Goal: Information Seeking & Learning: Learn about a topic

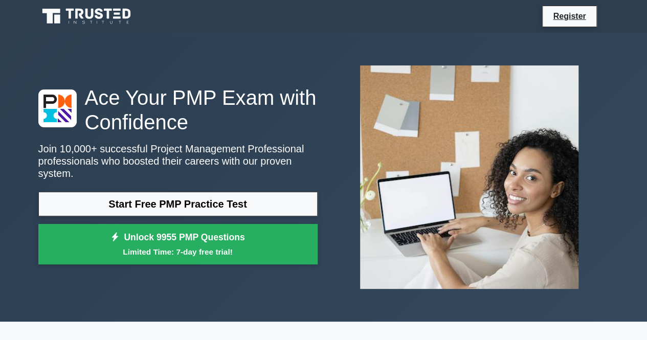
click at [98, 12] on icon at bounding box center [99, 13] width 8 height 11
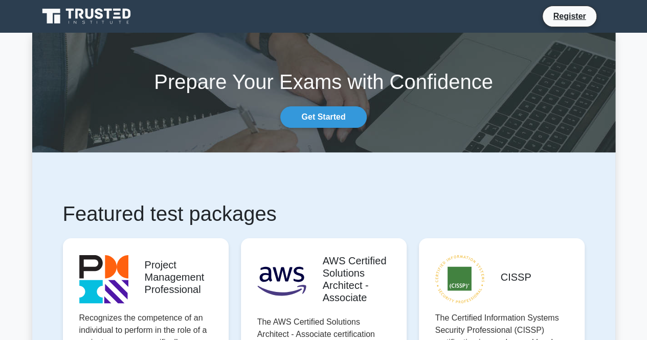
click at [561, 32] on nav "Register" at bounding box center [323, 16] width 647 height 33
click at [567, 19] on link "Register" at bounding box center [569, 16] width 45 height 13
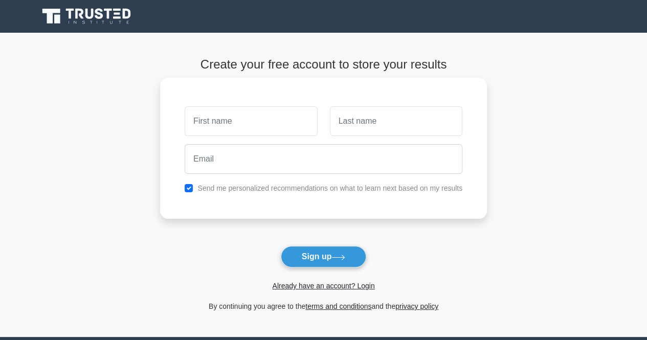
scroll to position [102, 0]
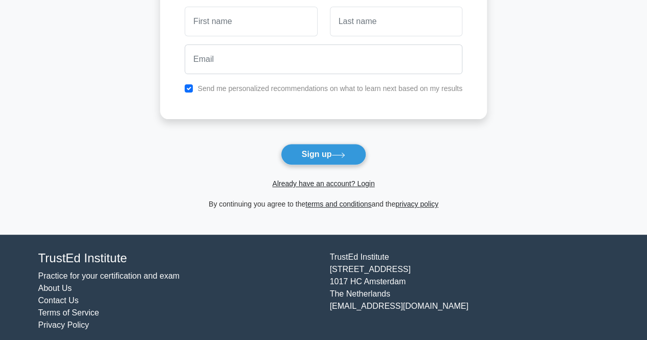
click at [374, 186] on span "Already have an account? Login" at bounding box center [323, 184] width 319 height 12
click at [371, 183] on link "Already have an account? Login" at bounding box center [323, 184] width 102 height 8
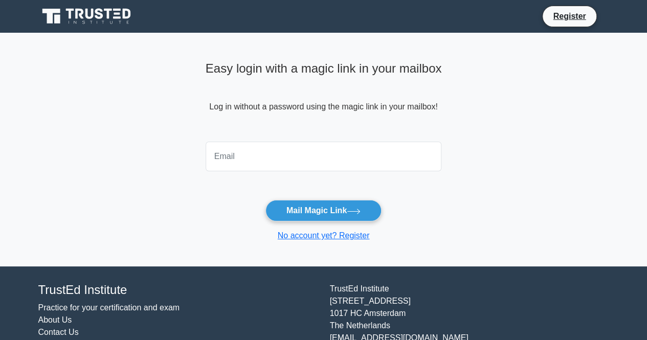
click at [302, 162] on input "email" at bounding box center [324, 157] width 236 height 30
type input "[EMAIL_ADDRESS][DOMAIN_NAME]"
click at [266, 200] on button "Mail Magic Link" at bounding box center [324, 210] width 116 height 21
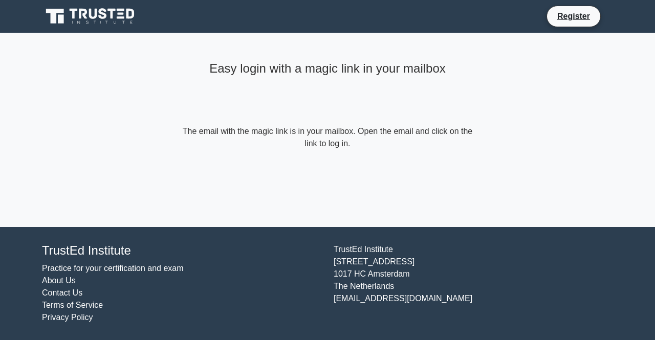
click at [376, 65] on h4 "Easy login with a magic link in your mailbox" at bounding box center [327, 68] width 295 height 15
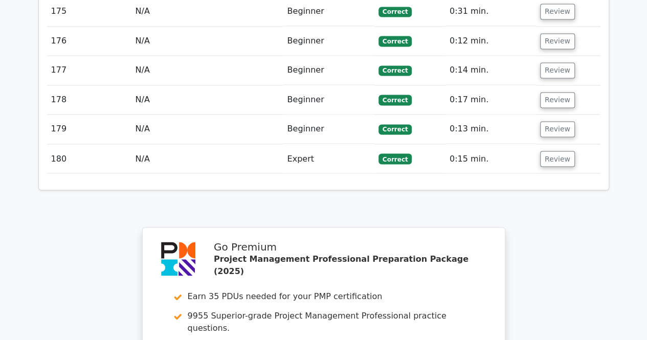
scroll to position [6848, 0]
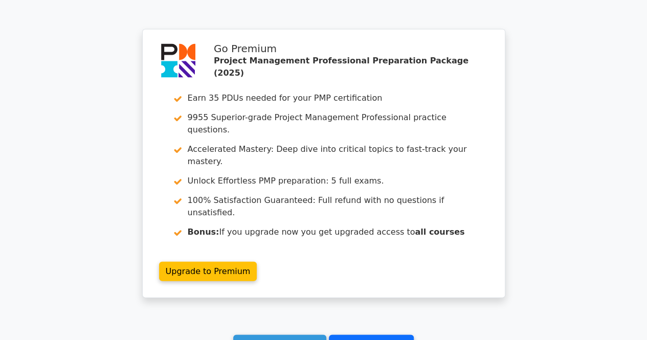
click at [361, 335] on link "Go to your profile" at bounding box center [371, 344] width 85 height 19
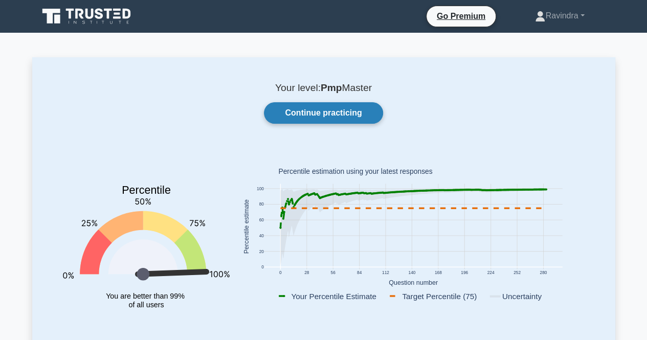
click at [307, 116] on link "Continue practicing" at bounding box center [323, 112] width 119 height 21
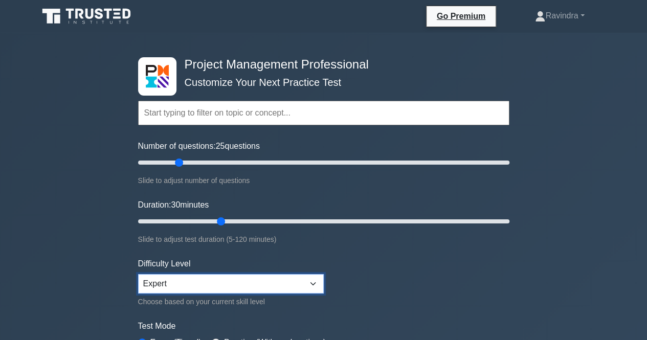
click at [258, 286] on select "Beginner Intermediate Expert" at bounding box center [231, 283] width 186 height 19
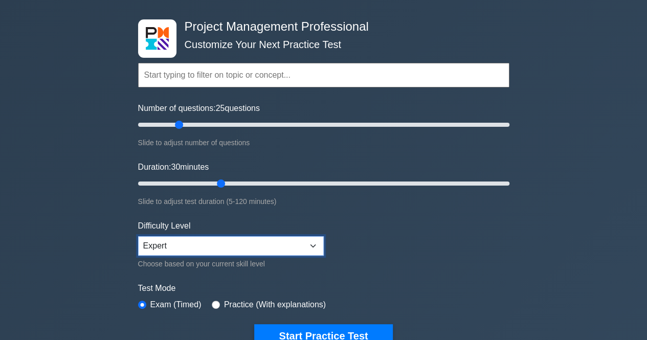
scroll to position [51, 0]
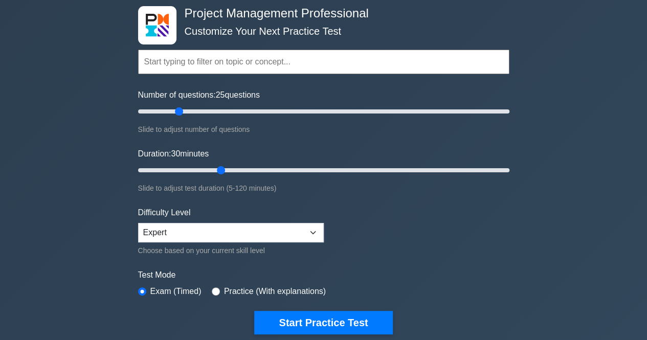
click at [627, 154] on div "Project Management Professional Customize Your Next Practice Test Topics Scope …" at bounding box center [323, 294] width 647 height 624
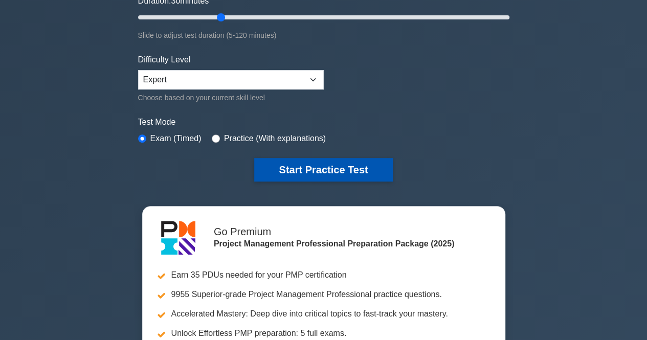
scroll to position [205, 0]
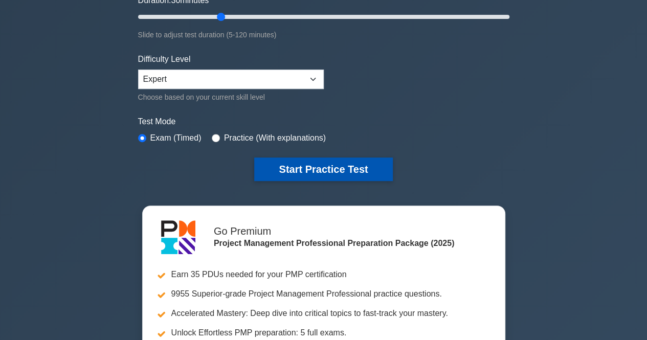
click at [323, 169] on button "Start Practice Test" at bounding box center [323, 170] width 138 height 24
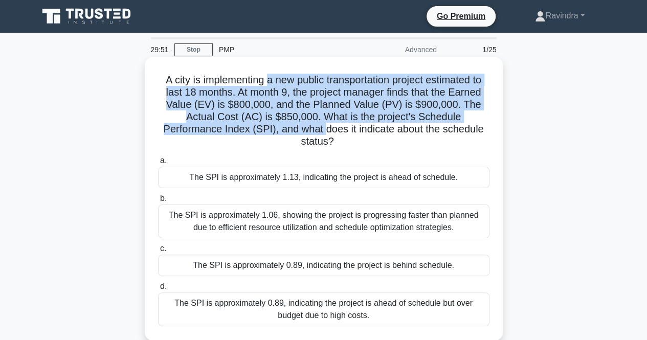
drag, startPoint x: 263, startPoint y: 84, endPoint x: 323, endPoint y: 128, distance: 74.0
click at [323, 128] on h5 "A city is implementing a new public transportation project estimated to last 18…" at bounding box center [324, 111] width 334 height 75
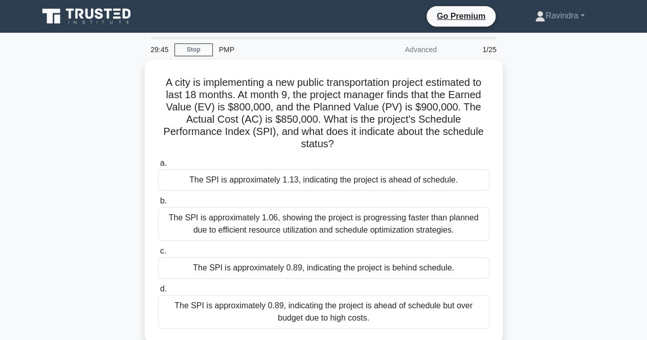
click at [538, 189] on div "A city is implementing a new public transportation project estimated to last 18…" at bounding box center [323, 208] width 583 height 296
click at [532, 192] on div "A city is implementing a new public transportation project estimated to last 18…" at bounding box center [323, 208] width 583 height 296
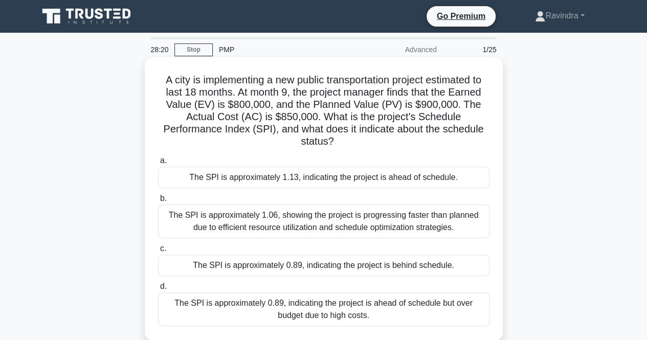
click at [298, 267] on div "The SPI is approximately 0.89, indicating the project is behind schedule." at bounding box center [324, 265] width 332 height 21
click at [158, 252] on input "c. The SPI is approximately 0.89, indicating the project is behind schedule." at bounding box center [158, 249] width 0 height 7
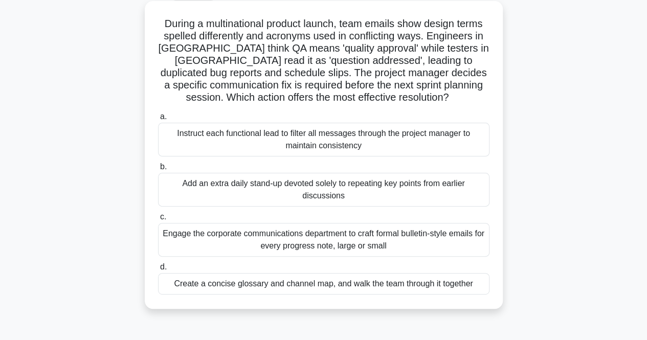
scroll to position [102, 0]
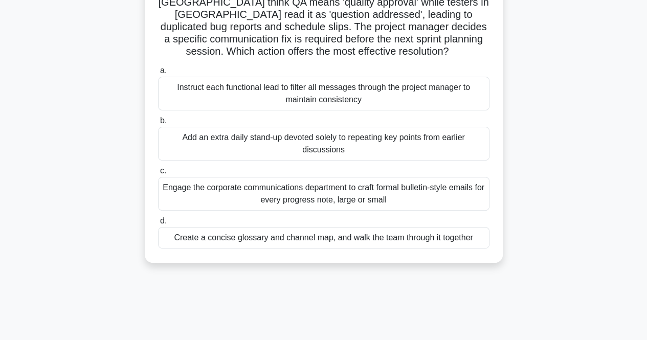
click at [371, 241] on div "Create a concise glossary and channel map, and walk the team through it together" at bounding box center [324, 237] width 332 height 21
click at [158, 225] on input "d. Create a concise glossary and channel map, and walk the team through it toge…" at bounding box center [158, 221] width 0 height 7
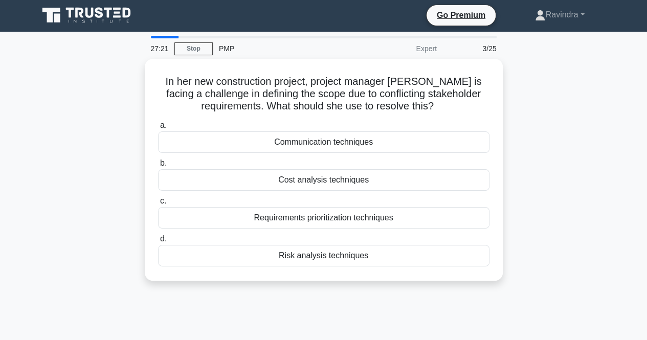
scroll to position [0, 0]
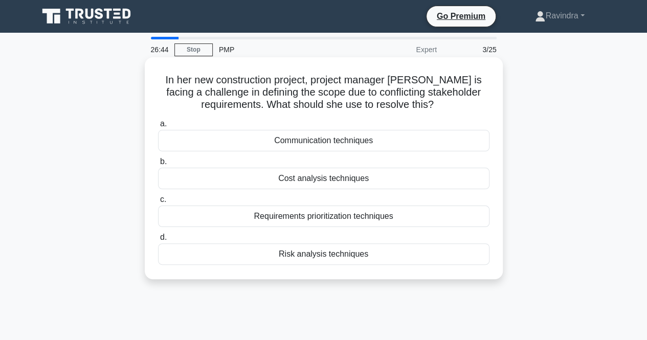
click at [363, 220] on div "Requirements prioritization techniques" at bounding box center [324, 216] width 332 height 21
click at [158, 203] on input "c. Requirements prioritization techniques" at bounding box center [158, 200] width 0 height 7
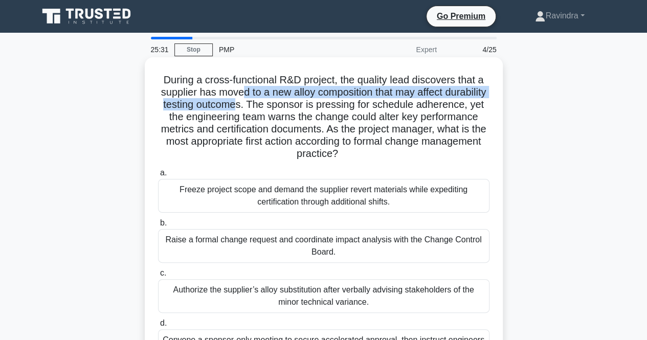
drag, startPoint x: 261, startPoint y: 94, endPoint x: 296, endPoint y: 110, distance: 38.7
click at [296, 110] on h5 "During a cross-functional R&D project, the quality lead discovers that a suppli…" at bounding box center [324, 117] width 334 height 87
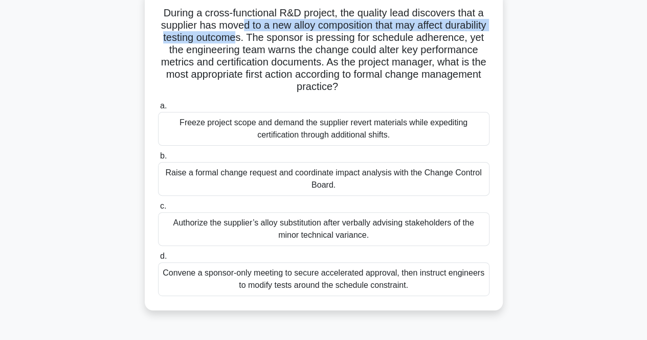
scroll to position [51, 0]
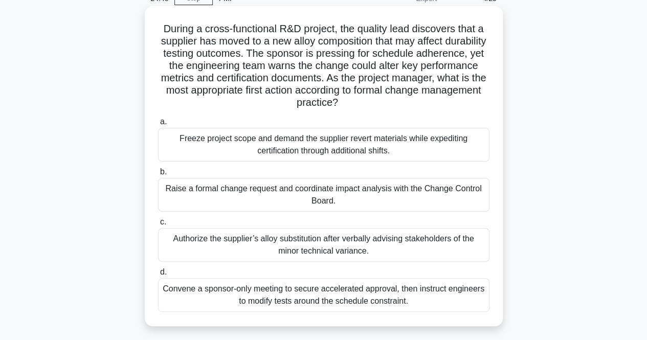
click at [268, 206] on div "Raise a formal change request and coordinate impact analysis with the Change Co…" at bounding box center [324, 195] width 332 height 34
click at [158, 176] on input "b. Raise a formal change request and coordinate impact analysis with the Change…" at bounding box center [158, 172] width 0 height 7
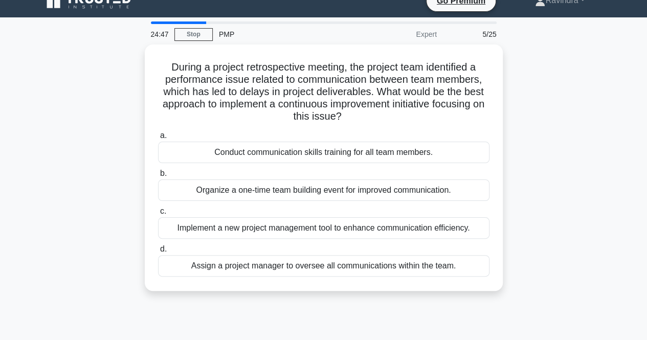
scroll to position [0, 0]
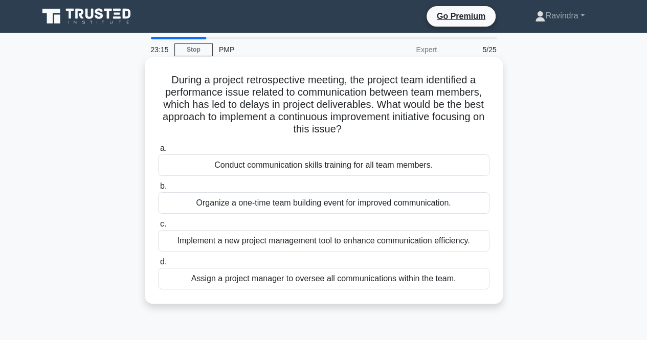
click at [330, 248] on div "Implement a new project management tool to enhance communication efficiency." at bounding box center [324, 240] width 332 height 21
click at [158, 228] on input "c. Implement a new project management tool to enhance communication efficiency." at bounding box center [158, 224] width 0 height 7
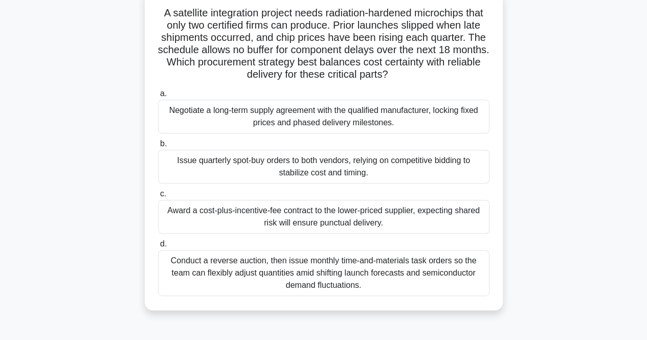
scroll to position [51, 0]
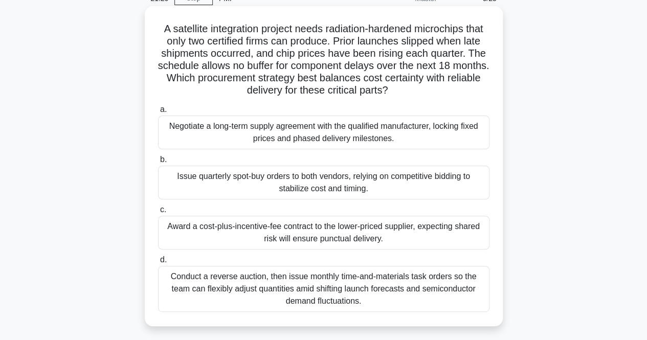
click at [252, 227] on div "Award a cost-plus-incentive-fee contract to the lower-priced supplier, expectin…" at bounding box center [324, 233] width 332 height 34
click at [158, 213] on input "c. Award a cost-plus-incentive-fee contract to the lower-priced supplier, expec…" at bounding box center [158, 210] width 0 height 7
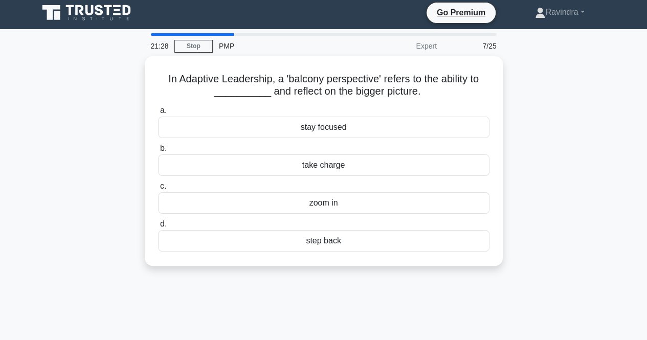
scroll to position [0, 0]
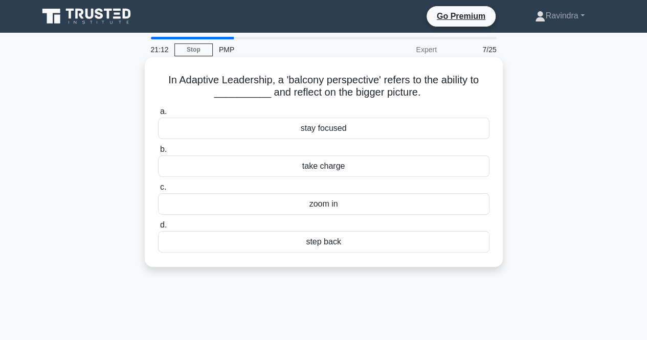
click at [267, 243] on div "step back" at bounding box center [324, 241] width 332 height 21
click at [158, 229] on input "d. step back" at bounding box center [158, 225] width 0 height 7
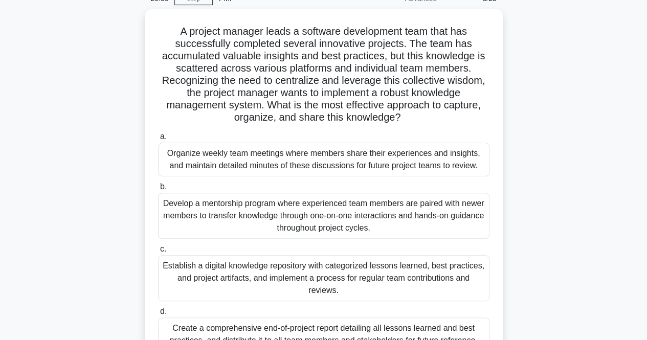
scroll to position [102, 0]
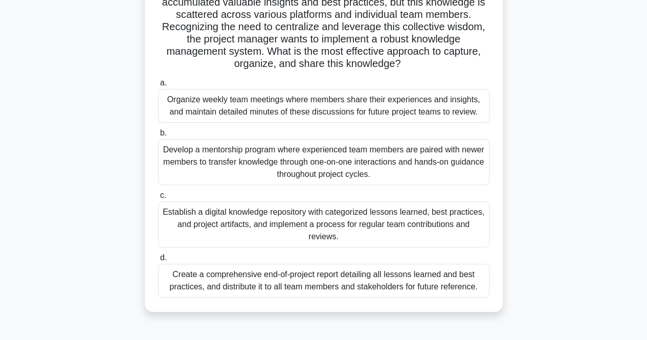
click at [297, 231] on div "Establish a digital knowledge repository with categorized lessons learned, best…" at bounding box center [324, 225] width 332 height 46
click at [158, 199] on input "c. Establish a digital knowledge repository with categorized lessons learned, b…" at bounding box center [158, 195] width 0 height 7
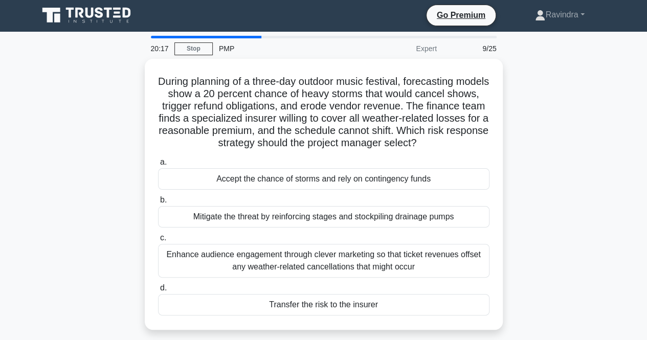
scroll to position [0, 0]
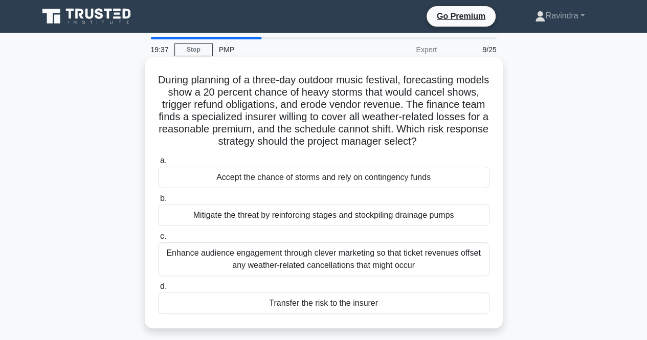
click at [262, 307] on div "Transfer the risk to the insurer" at bounding box center [324, 303] width 332 height 21
click at [158, 290] on input "d. Transfer the risk to the insurer" at bounding box center [158, 287] width 0 height 7
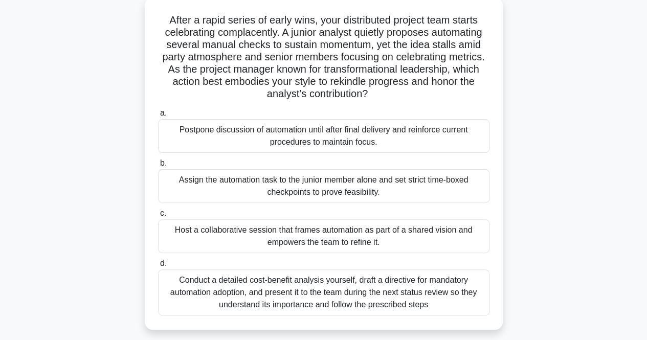
scroll to position [61, 0]
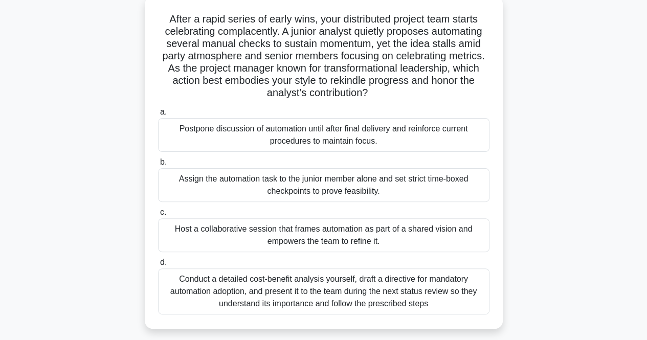
click at [380, 236] on div "Host a collaborative session that frames automation as part of a shared vision …" at bounding box center [324, 236] width 332 height 34
click at [158, 216] on input "c. Host a collaborative session that frames automation as part of a shared visi…" at bounding box center [158, 212] width 0 height 7
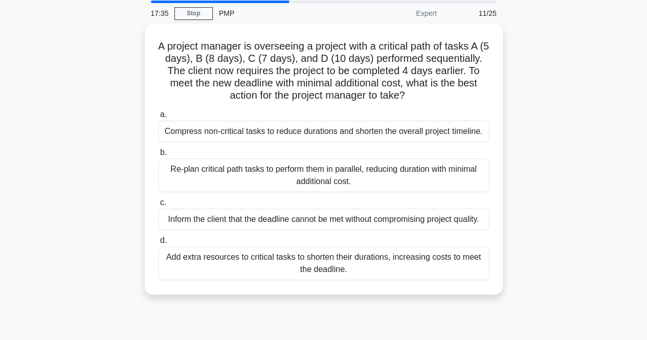
scroll to position [36, 0]
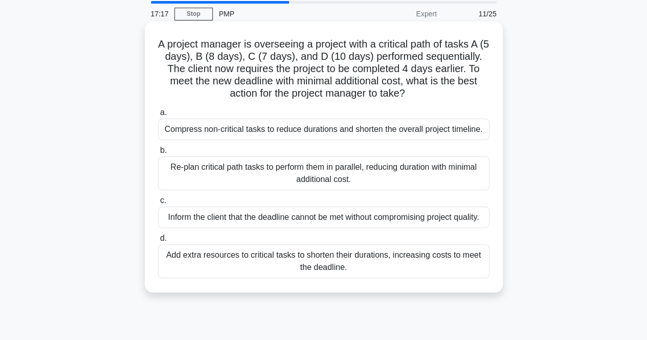
click at [303, 130] on div "Compress non-critical tasks to reduce durations and shorten the overall project…" at bounding box center [324, 129] width 332 height 21
click at [158, 116] on input "a. Compress non-critical tasks to reduce durations and shorten the overall proj…" at bounding box center [158, 113] width 0 height 7
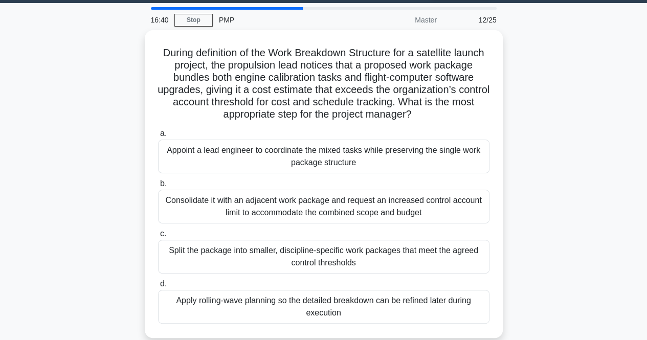
scroll to position [30, 0]
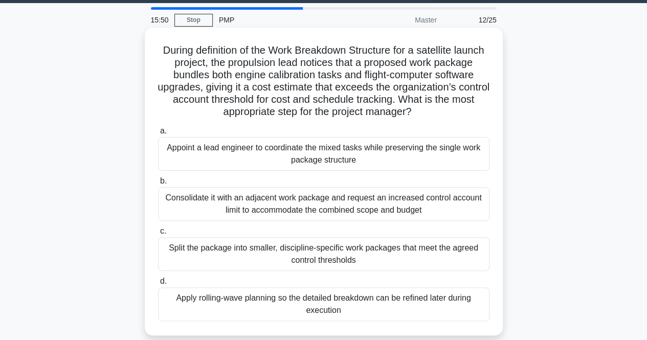
click at [353, 250] on div "Split the package into smaller, discipline-specific work packages that meet the…" at bounding box center [324, 254] width 332 height 34
click at [158, 235] on input "c. Split the package into smaller, discipline-specific work packages that meet …" at bounding box center [158, 231] width 0 height 7
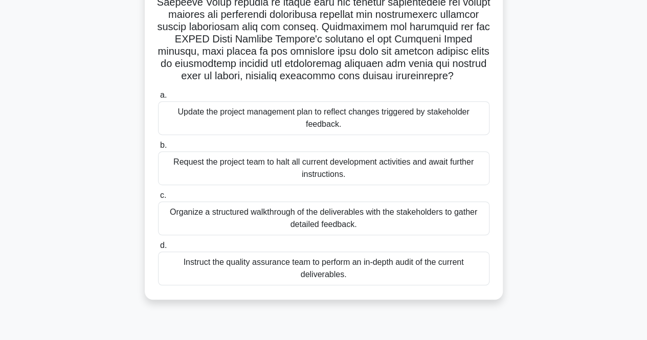
scroll to position [190, 0]
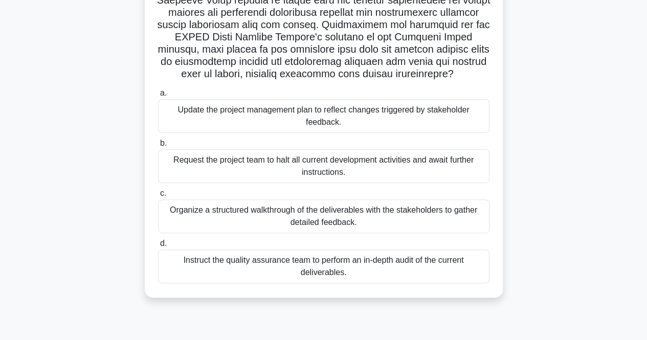
click at [468, 214] on div "Organize a structured walkthrough of the deliverables with the stakeholders to …" at bounding box center [324, 217] width 332 height 34
click at [158, 197] on input "c. Organize a structured walkthrough of the deliverables with the stakeholders …" at bounding box center [158, 193] width 0 height 7
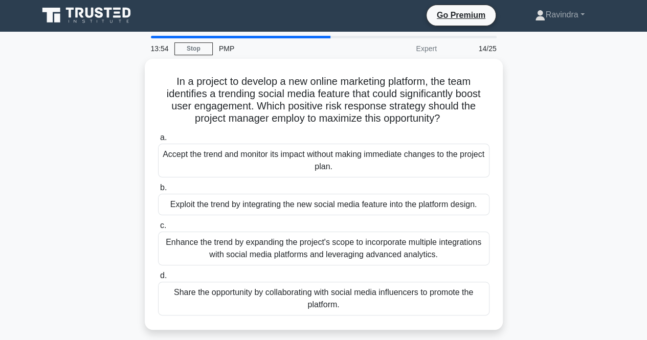
scroll to position [0, 0]
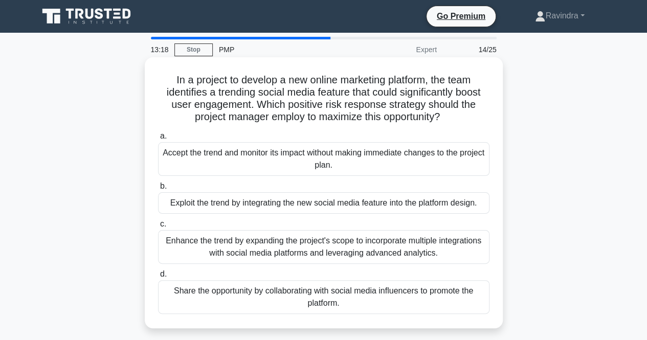
click at [471, 207] on div "Exploit the trend by integrating the new social media feature into the platform…" at bounding box center [324, 202] width 332 height 21
click at [158, 190] on input "b. Exploit the trend by integrating the new social media feature into the platf…" at bounding box center [158, 186] width 0 height 7
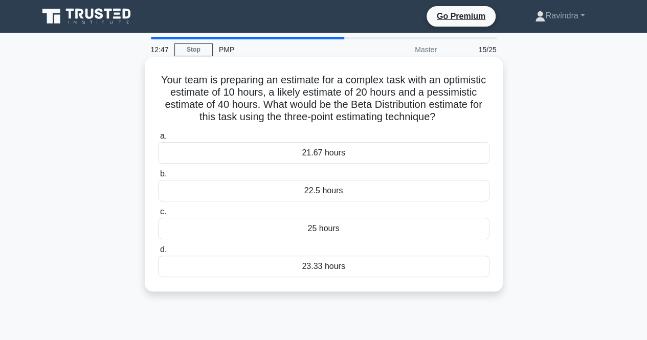
click at [393, 272] on div "23.33 hours" at bounding box center [324, 266] width 332 height 21
click at [158, 253] on input "d. 23.33 hours" at bounding box center [158, 250] width 0 height 7
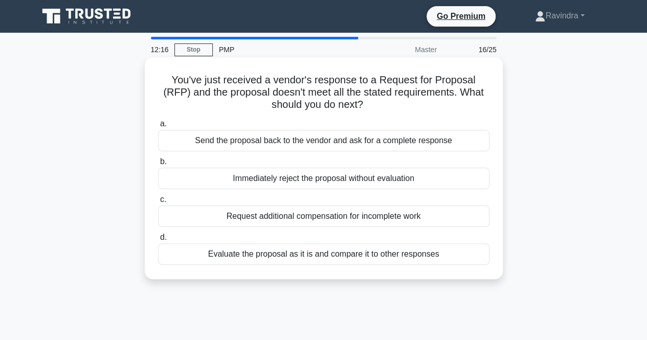
click at [402, 258] on div "Evaluate the proposal as it is and compare it to other responses" at bounding box center [324, 254] width 332 height 21
click at [158, 241] on input "d. Evaluate the proposal as it is and compare it to other responses" at bounding box center [158, 237] width 0 height 7
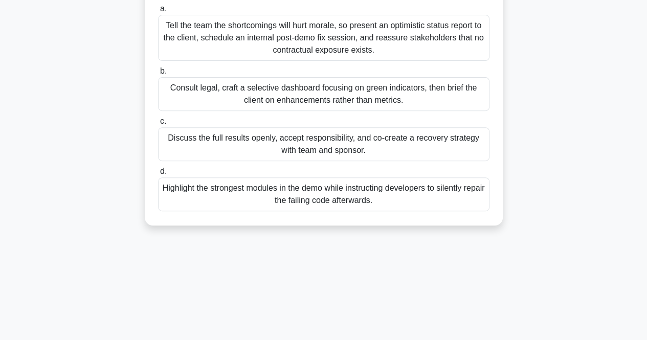
scroll to position [154, 0]
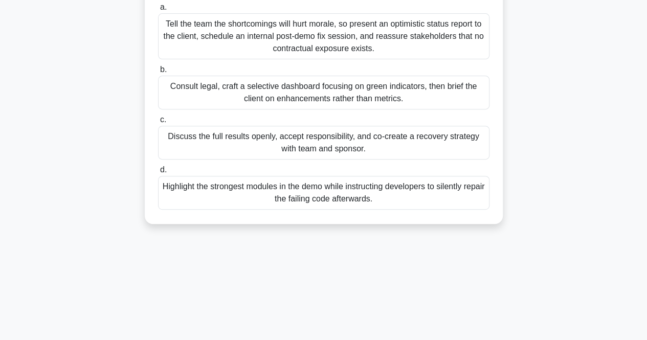
click at [406, 160] on div "Discuss the full results openly, accept responsibility, and co-create a recover…" at bounding box center [324, 143] width 332 height 34
click at [158, 123] on input "c. Discuss the full results openly, accept responsibility, and co-create a reco…" at bounding box center [158, 120] width 0 height 7
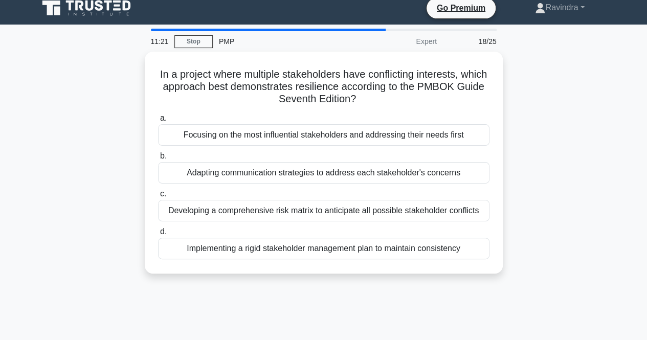
scroll to position [0, 0]
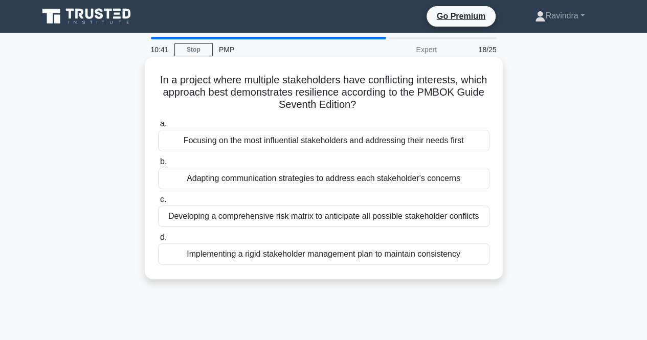
click at [389, 183] on div "Adapting communication strategies to address each stakeholder's concerns" at bounding box center [324, 178] width 332 height 21
click at [158, 165] on input "b. Adapting communication strategies to address each stakeholder's concerns" at bounding box center [158, 162] width 0 height 7
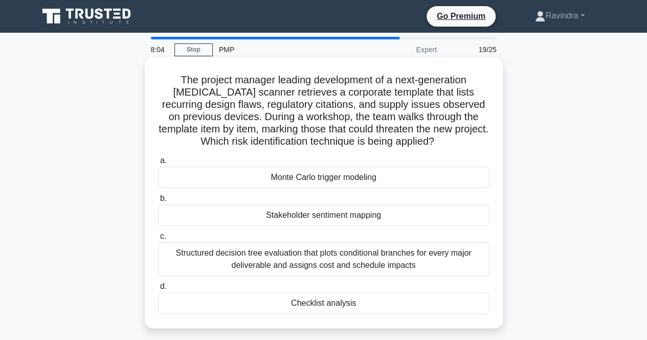
click at [396, 272] on div "Structured decision tree evaluation that plots conditional branches for every m…" at bounding box center [324, 260] width 332 height 34
click at [158, 240] on input "c. Structured decision tree evaluation that plots conditional branches for ever…" at bounding box center [158, 236] width 0 height 7
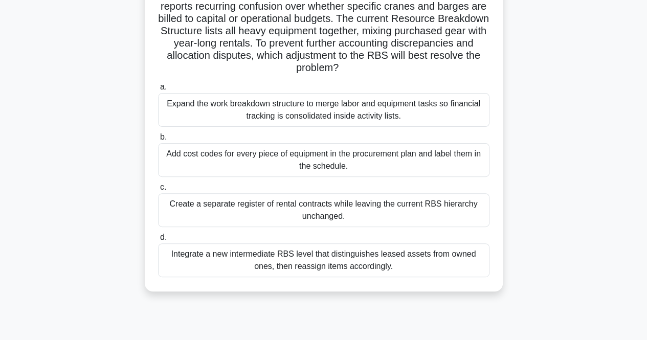
scroll to position [102, 0]
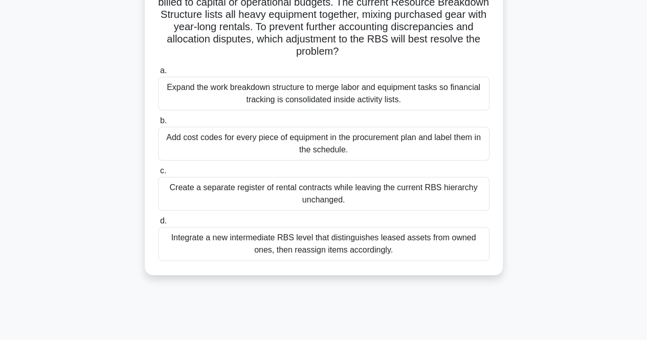
click at [392, 247] on div "Integrate a new intermediate RBS level that distinguishes leased assets from ow…" at bounding box center [324, 244] width 332 height 34
click at [158, 225] on input "d. Integrate a new intermediate RBS level that distinguishes leased assets from…" at bounding box center [158, 221] width 0 height 7
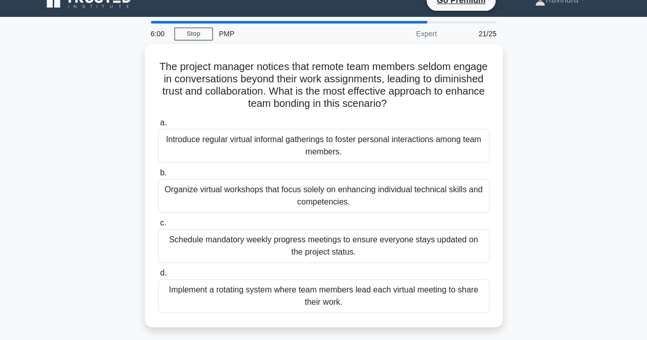
scroll to position [0, 0]
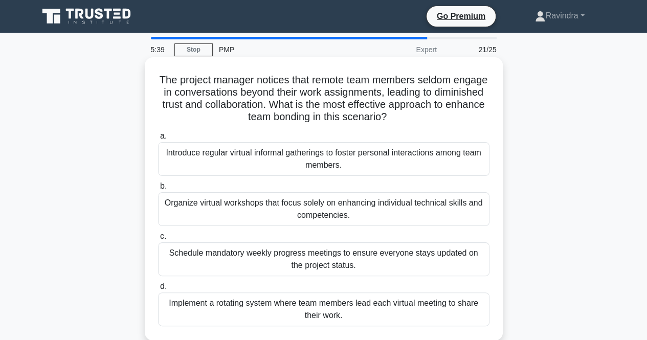
click at [468, 159] on div "Introduce regular virtual informal gatherings to foster personal interactions a…" at bounding box center [324, 159] width 332 height 34
click at [158, 140] on input "a. Introduce regular virtual informal gatherings to foster personal interaction…" at bounding box center [158, 136] width 0 height 7
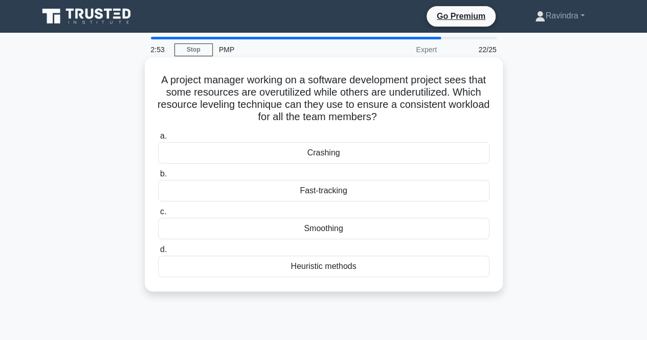
click at [389, 226] on div "Smoothing" at bounding box center [324, 228] width 332 height 21
click at [158, 215] on input "c. Smoothing" at bounding box center [158, 212] width 0 height 7
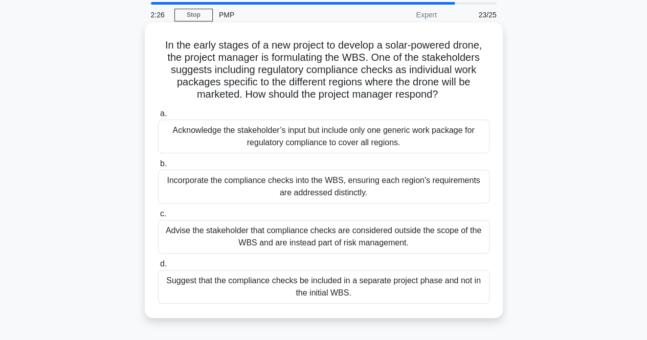
scroll to position [51, 0]
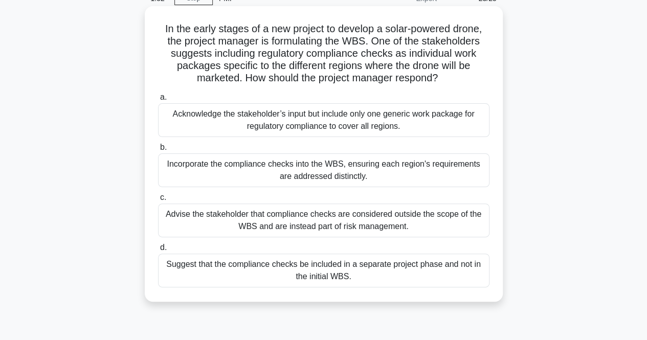
click at [315, 178] on div "Incorporate the compliance checks into the WBS, ensuring each region's requirem…" at bounding box center [324, 171] width 332 height 34
click at [158, 151] on input "b. Incorporate the compliance checks into the WBS, ensuring each region's requi…" at bounding box center [158, 147] width 0 height 7
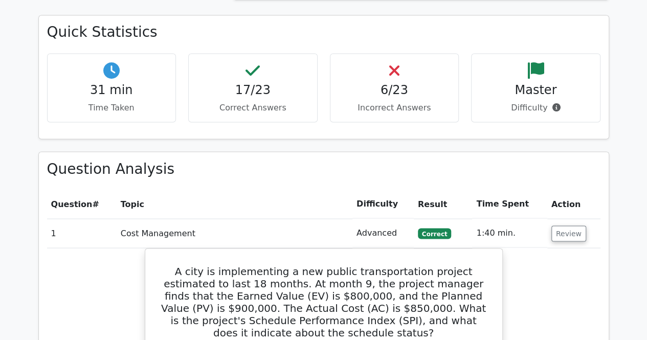
scroll to position [972, 0]
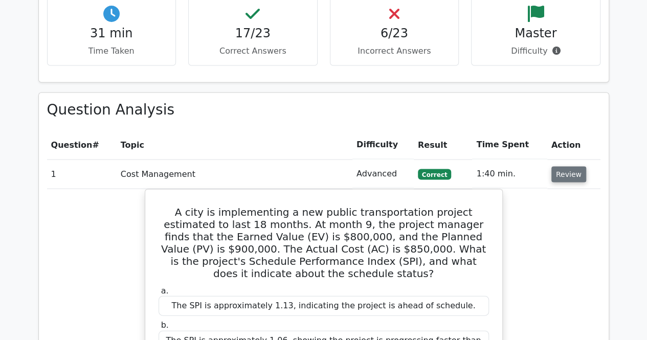
click at [554, 167] on button "Review" at bounding box center [569, 175] width 35 height 16
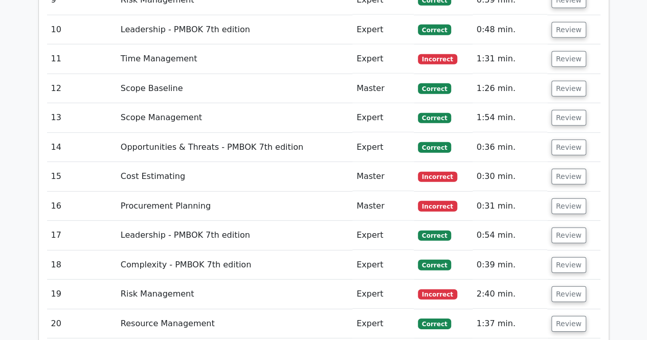
scroll to position [1484, 0]
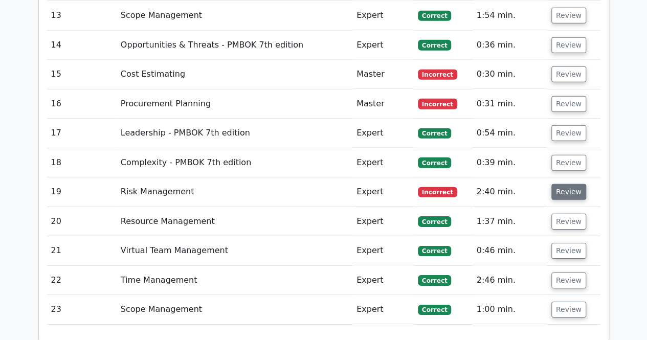
click at [573, 184] on button "Review" at bounding box center [569, 192] width 35 height 16
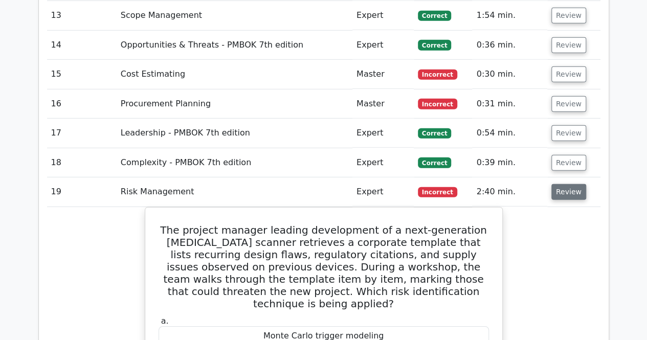
click at [555, 184] on button "Review" at bounding box center [569, 192] width 35 height 16
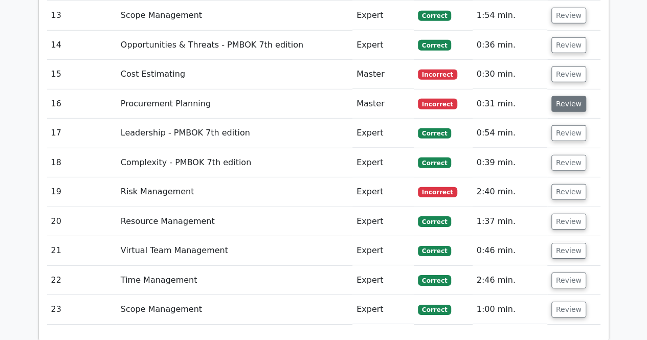
click at [571, 96] on button "Review" at bounding box center [569, 104] width 35 height 16
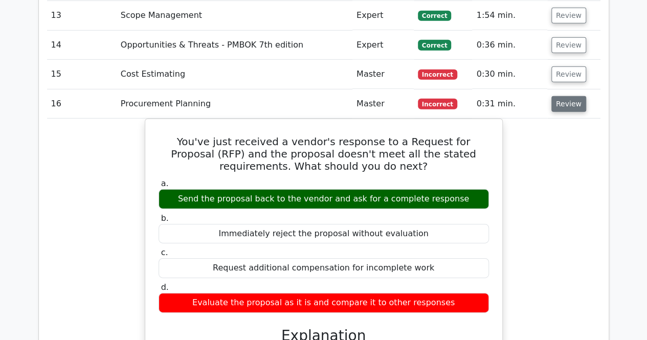
click at [571, 96] on button "Review" at bounding box center [569, 104] width 35 height 16
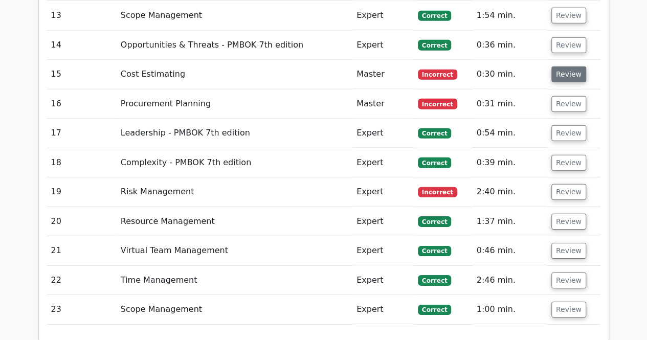
click at [566, 67] on button "Review" at bounding box center [569, 75] width 35 height 16
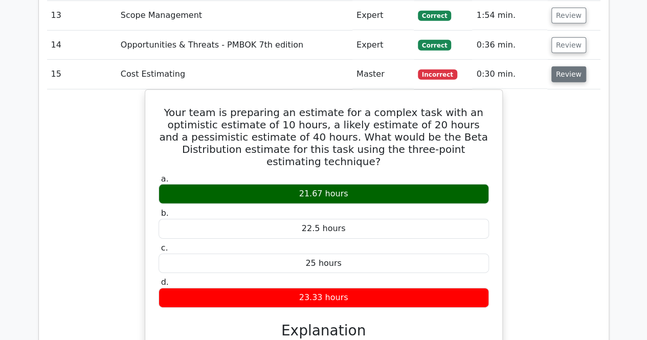
click at [566, 67] on button "Review" at bounding box center [569, 75] width 35 height 16
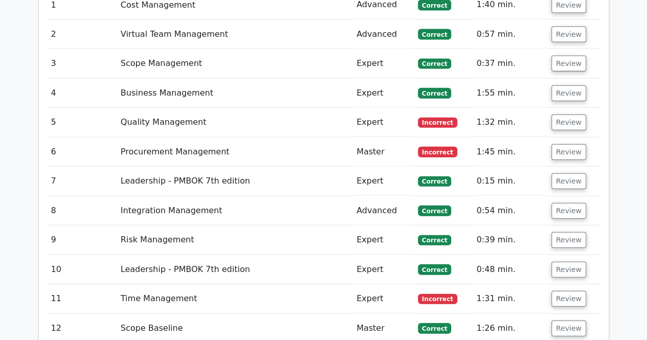
scroll to position [1126, 0]
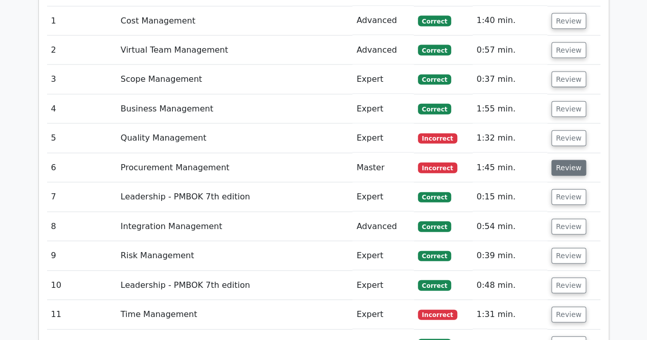
click at [558, 160] on button "Review" at bounding box center [569, 168] width 35 height 16
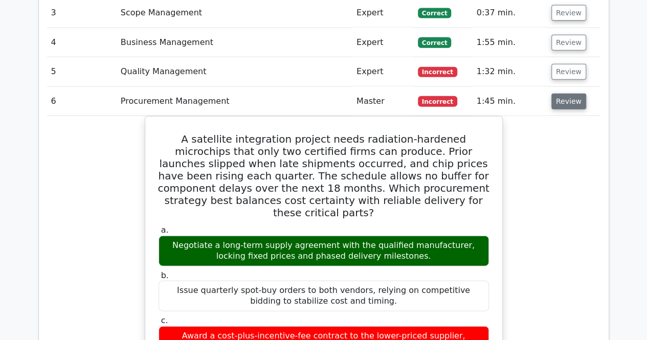
scroll to position [1177, 0]
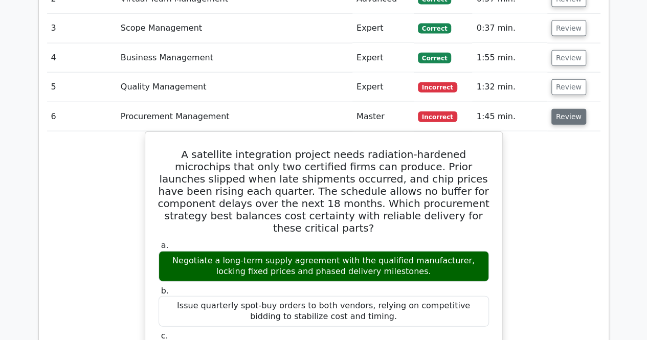
click at [570, 109] on button "Review" at bounding box center [569, 117] width 35 height 16
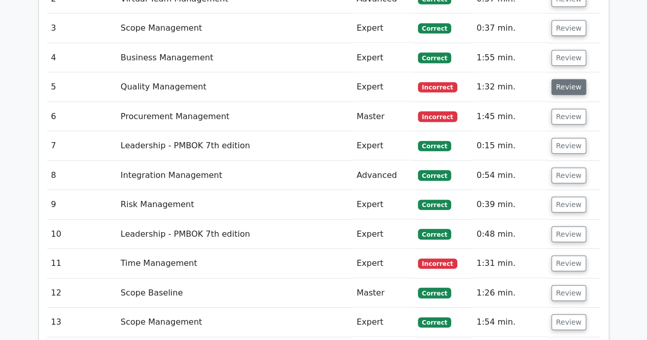
click at [569, 79] on button "Review" at bounding box center [569, 87] width 35 height 16
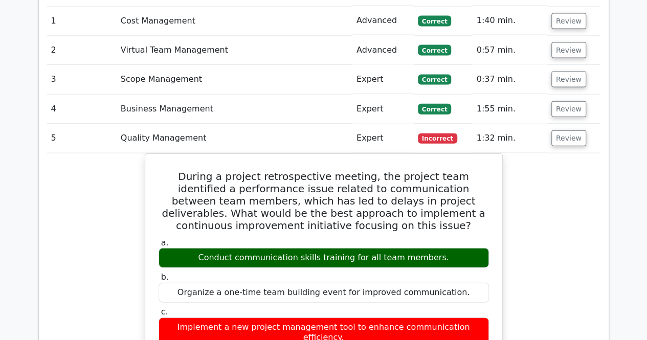
scroll to position [1126, 0]
click at [560, 131] on button "Review" at bounding box center [569, 139] width 35 height 16
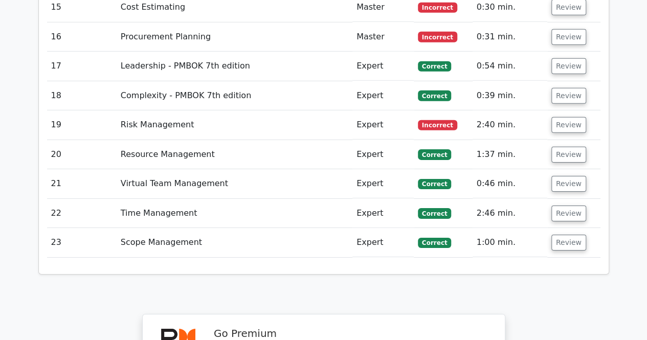
scroll to position [1535, 0]
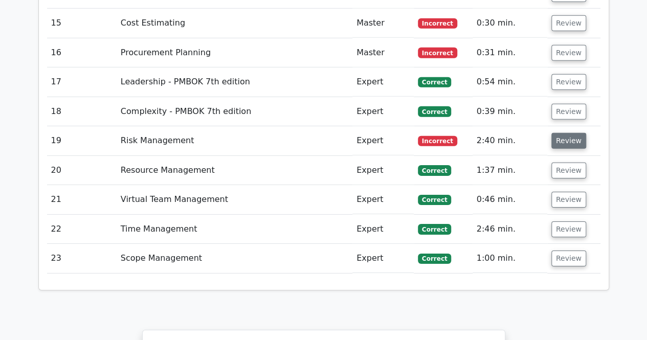
click at [560, 133] on button "Review" at bounding box center [569, 141] width 35 height 16
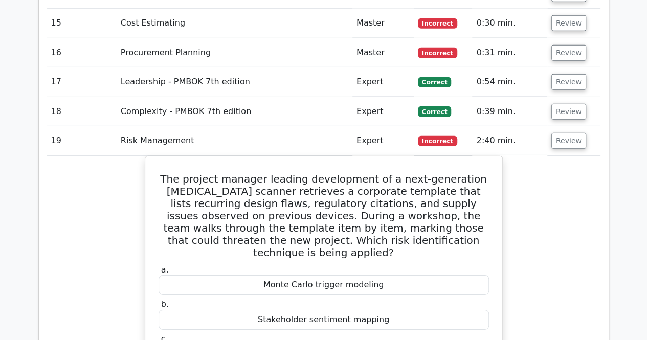
click at [560, 133] on button "Review" at bounding box center [569, 141] width 35 height 16
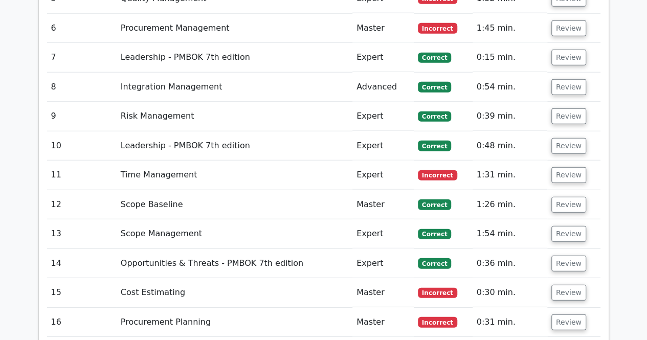
scroll to position [1279, 0]
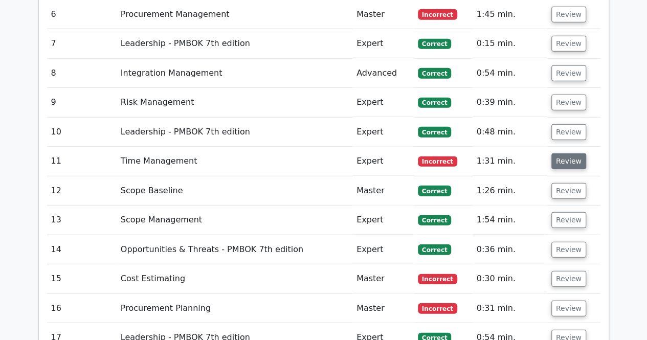
click at [565, 154] on button "Review" at bounding box center [569, 162] width 35 height 16
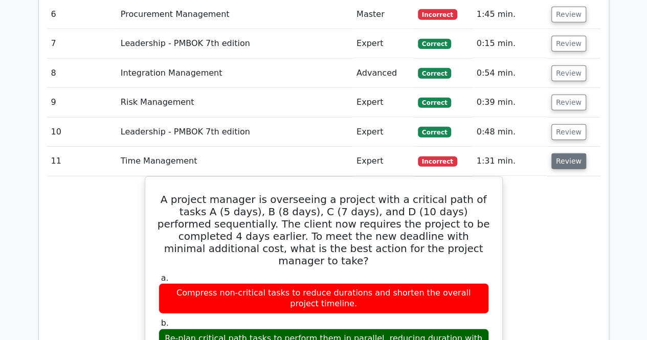
click at [567, 154] on button "Review" at bounding box center [569, 162] width 35 height 16
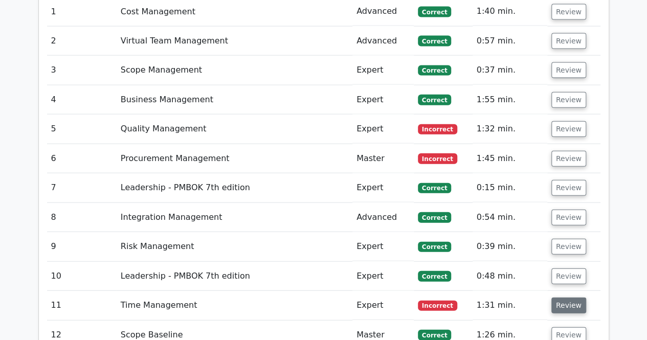
scroll to position [1126, 0]
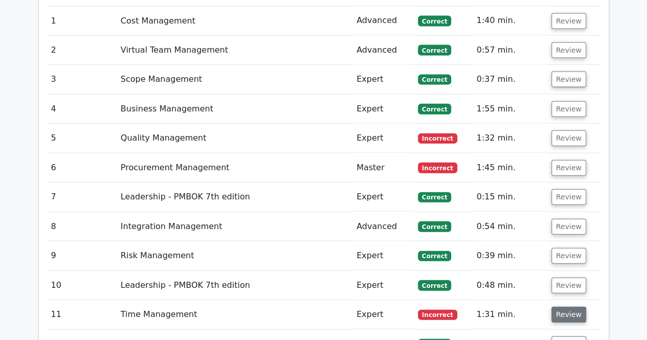
click at [567, 160] on button "Review" at bounding box center [569, 168] width 35 height 16
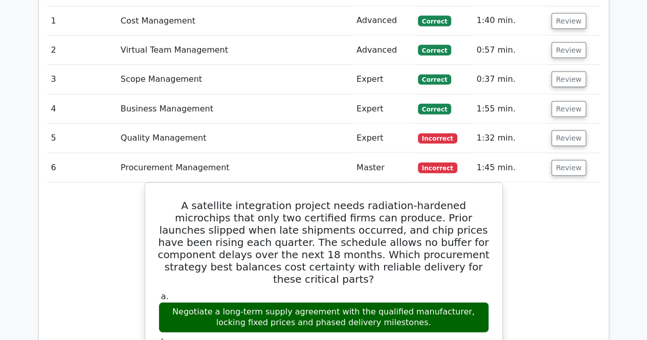
click at [567, 160] on button "Review" at bounding box center [569, 168] width 35 height 16
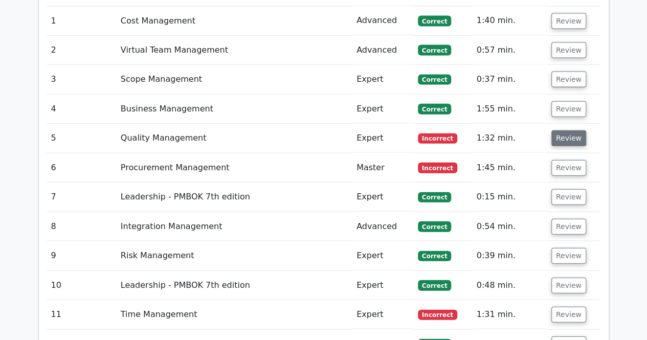
click at [566, 131] on button "Review" at bounding box center [569, 139] width 35 height 16
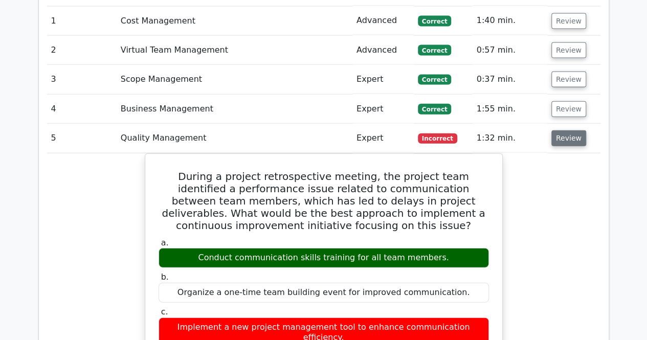
click at [566, 131] on button "Review" at bounding box center [569, 139] width 35 height 16
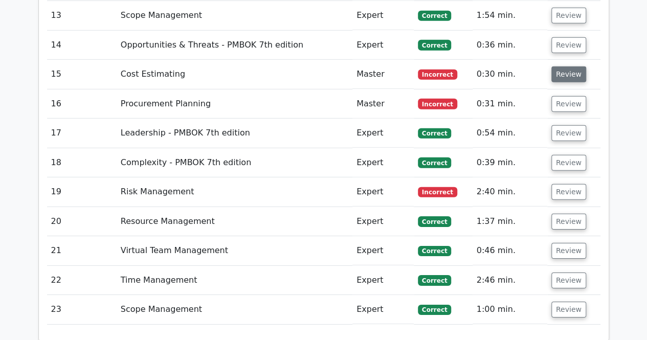
scroll to position [1535, 0]
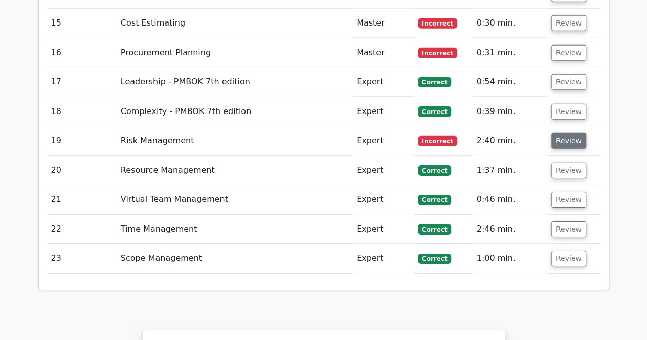
click at [563, 133] on button "Review" at bounding box center [569, 141] width 35 height 16
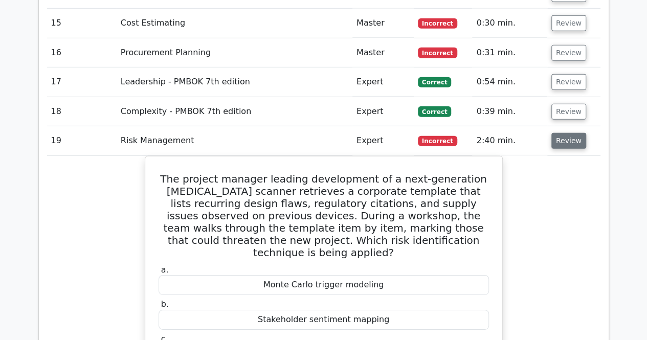
click at [563, 133] on button "Review" at bounding box center [569, 141] width 35 height 16
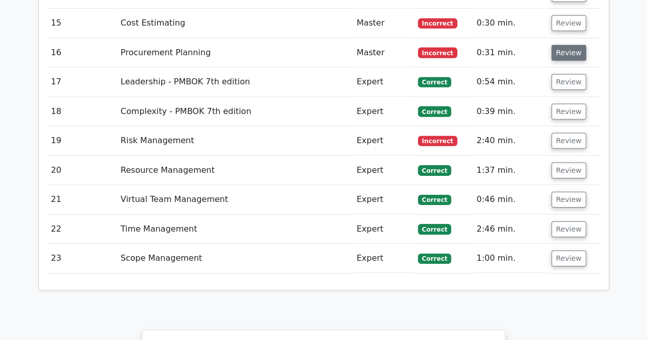
click at [571, 45] on button "Review" at bounding box center [569, 53] width 35 height 16
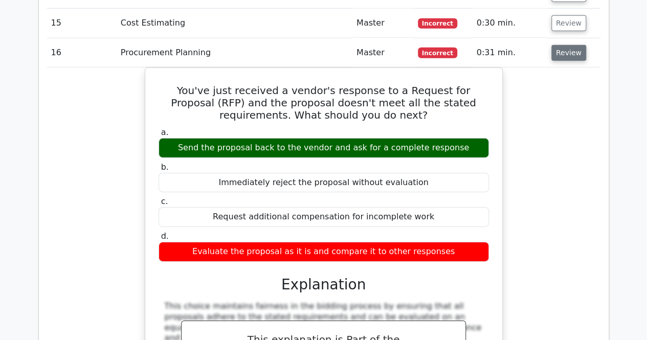
click at [569, 45] on button "Review" at bounding box center [569, 53] width 35 height 16
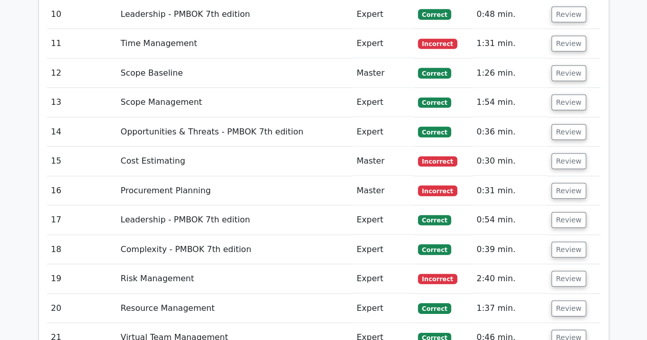
scroll to position [1382, 0]
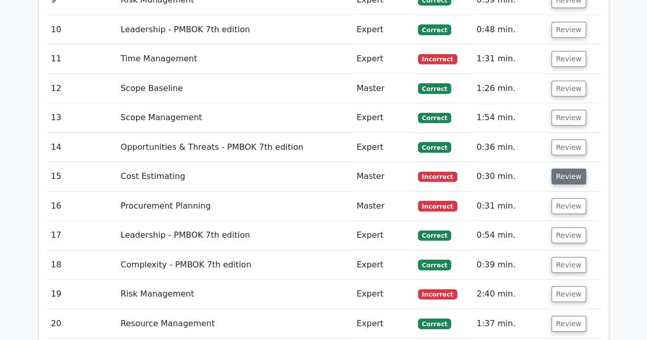
click at [568, 169] on button "Review" at bounding box center [569, 177] width 35 height 16
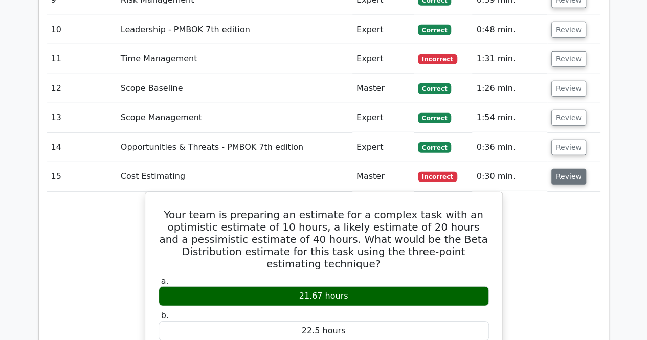
click at [568, 169] on button "Review" at bounding box center [569, 177] width 35 height 16
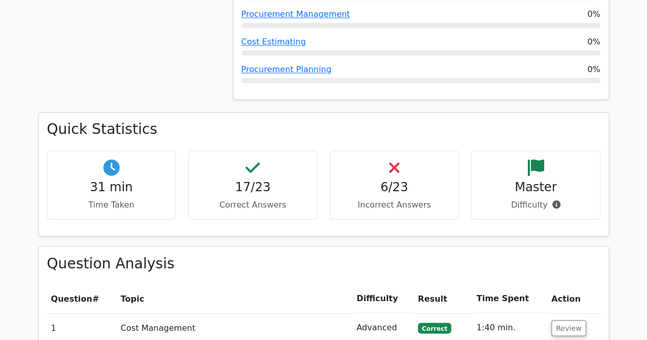
scroll to position [870, 0]
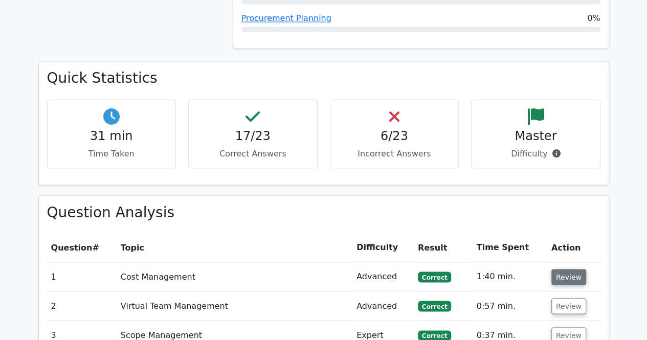
click at [558, 269] on button "Review" at bounding box center [569, 277] width 35 height 16
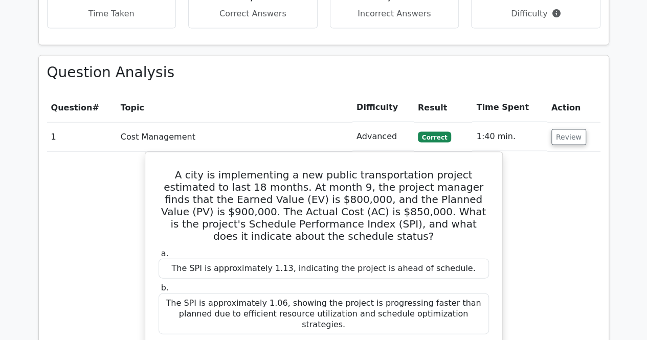
scroll to position [1024, 0]
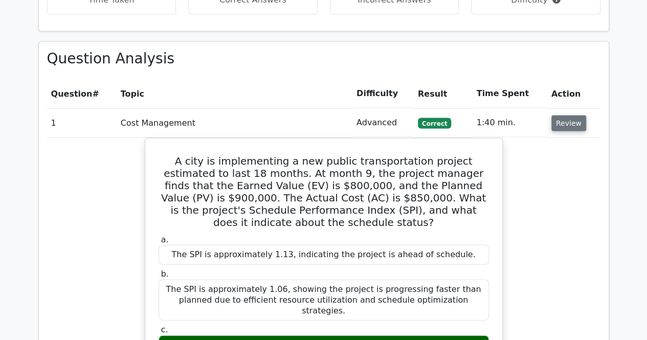
click at [569, 116] on button "Review" at bounding box center [569, 124] width 35 height 16
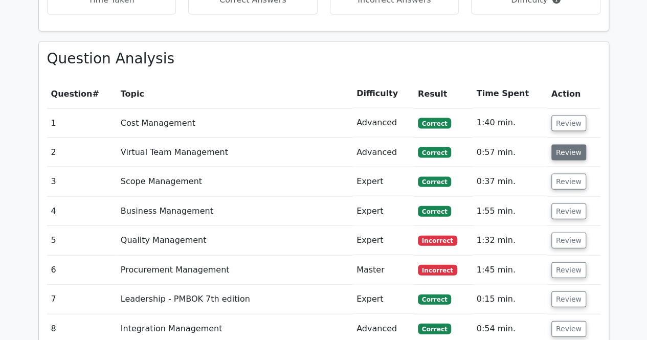
click at [571, 145] on button "Review" at bounding box center [569, 153] width 35 height 16
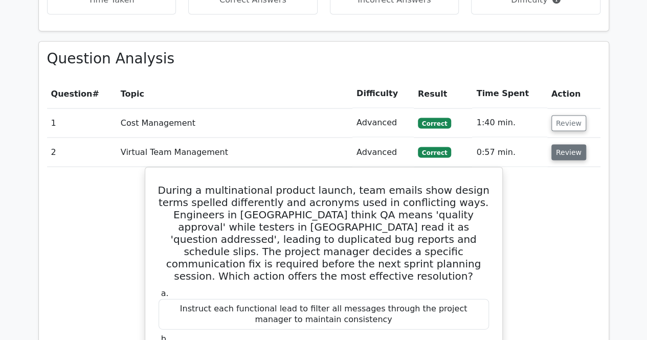
click at [570, 145] on button "Review" at bounding box center [569, 153] width 35 height 16
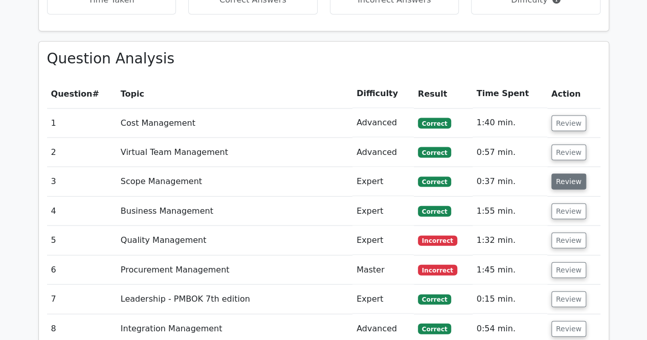
click at [569, 174] on button "Review" at bounding box center [569, 182] width 35 height 16
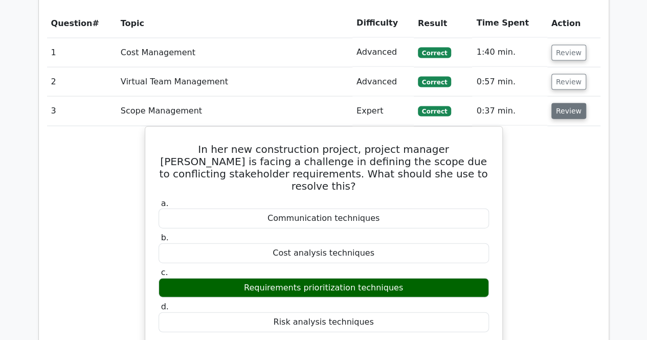
scroll to position [1075, 0]
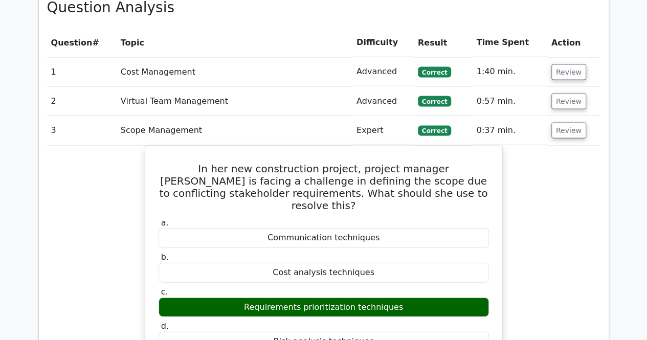
click at [574, 116] on td "Review" at bounding box center [574, 130] width 53 height 29
click at [572, 123] on button "Review" at bounding box center [569, 131] width 35 height 16
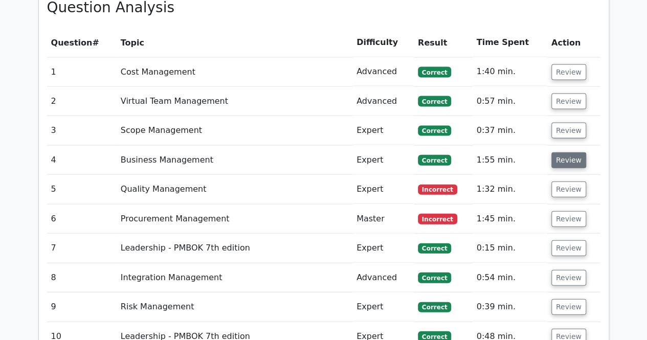
click at [569, 153] on button "Review" at bounding box center [569, 161] width 35 height 16
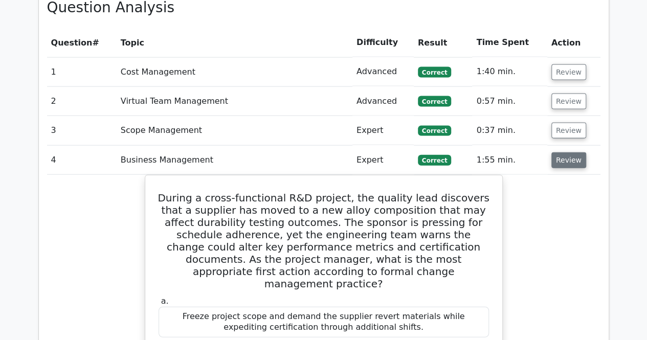
click at [569, 153] on button "Review" at bounding box center [569, 161] width 35 height 16
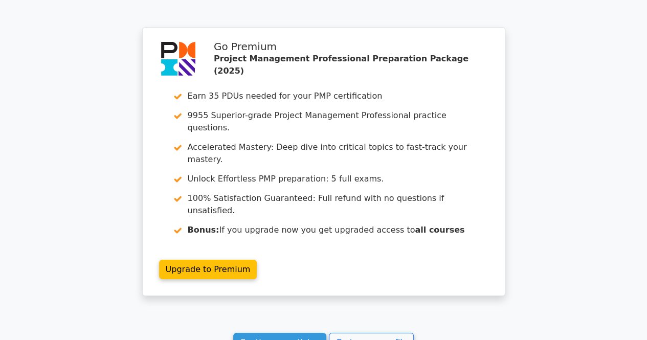
scroll to position [1842, 0]
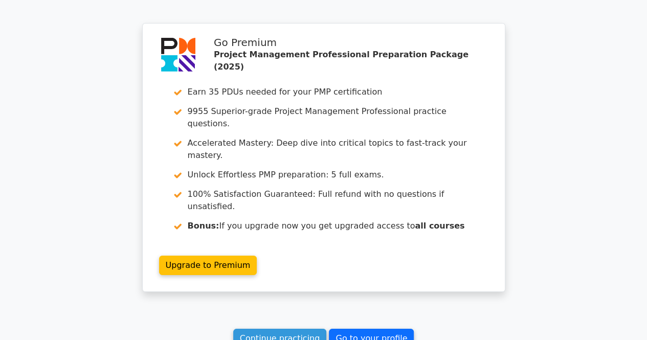
click at [377, 329] on link "Go to your profile" at bounding box center [371, 338] width 85 height 19
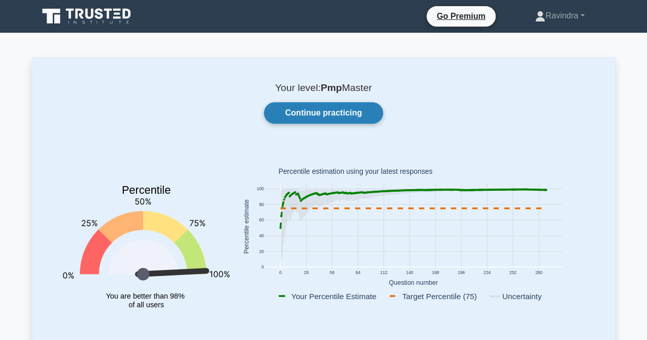
click at [350, 119] on link "Continue practicing" at bounding box center [323, 112] width 119 height 21
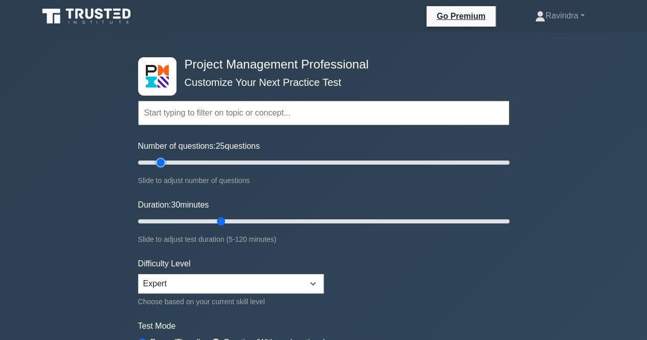
type input "15"
click at [160, 164] on input "Number of questions: 25 questions" at bounding box center [324, 163] width 372 height 12
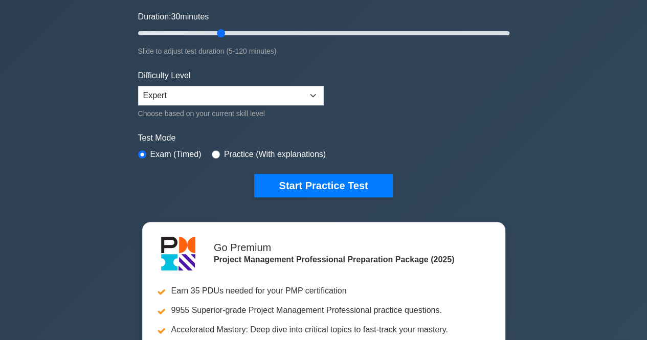
scroll to position [205, 0]
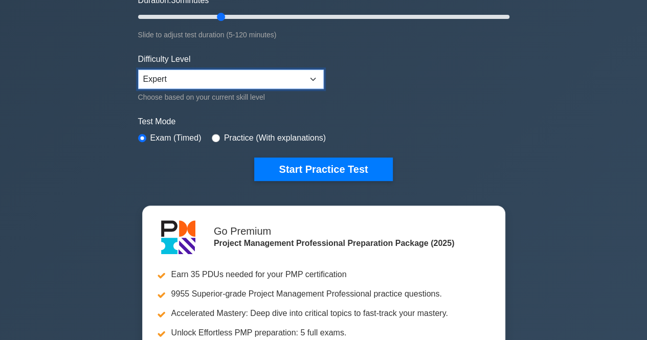
click at [288, 81] on select "Beginner Intermediate Expert" at bounding box center [231, 79] width 186 height 19
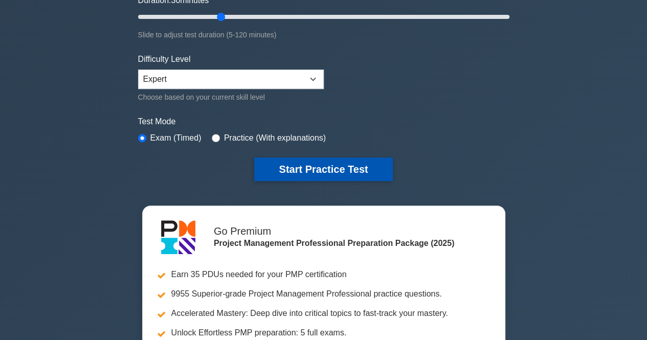
click at [313, 158] on button "Start Practice Test" at bounding box center [323, 170] width 138 height 24
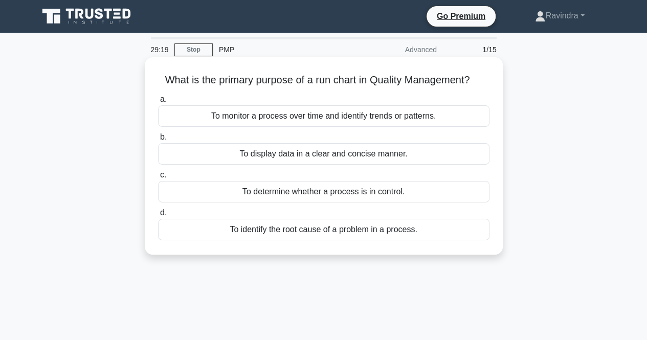
click at [333, 194] on div "To determine whether a process is in control." at bounding box center [324, 191] width 332 height 21
click at [158, 179] on input "c. To determine whether a process is in control." at bounding box center [158, 175] width 0 height 7
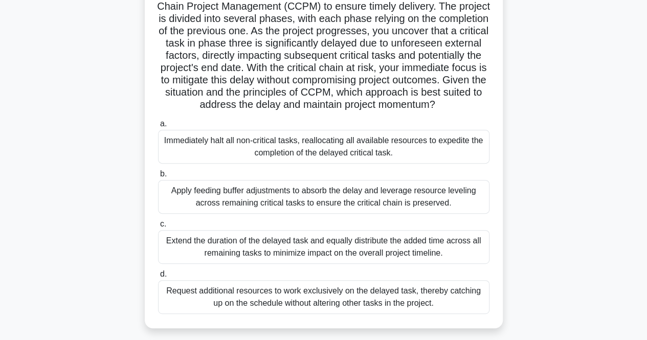
scroll to position [102, 0]
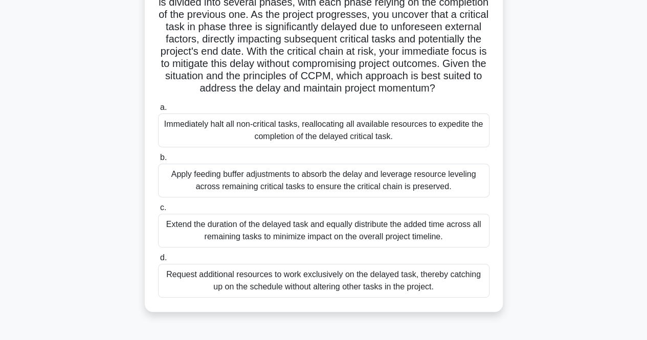
click at [341, 198] on div "Apply feeding buffer adjustments to absorb the delay and leverage resource leve…" at bounding box center [324, 181] width 332 height 34
click at [158, 161] on input "b. Apply feeding buffer adjustments to absorb the delay and leverage resource l…" at bounding box center [158, 158] width 0 height 7
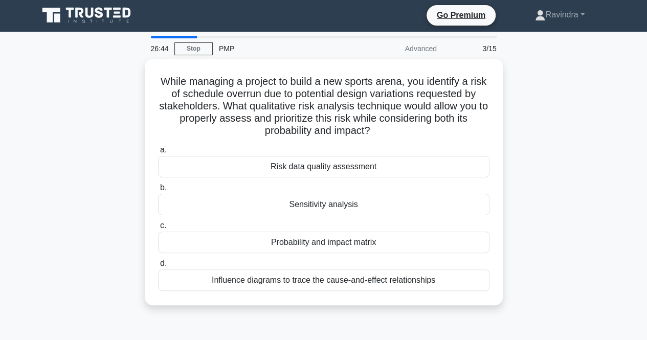
scroll to position [0, 0]
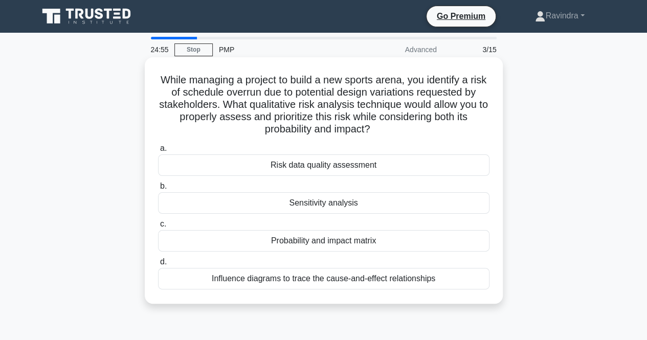
click at [298, 245] on div "Probability and impact matrix" at bounding box center [324, 240] width 332 height 21
click at [158, 228] on input "c. Probability and impact matrix" at bounding box center [158, 224] width 0 height 7
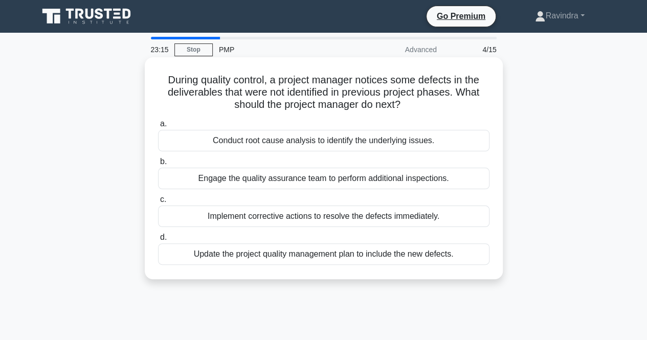
click at [383, 220] on div "Implement corrective actions to resolve the defects immediately." at bounding box center [324, 216] width 332 height 21
click at [158, 203] on input "c. Implement corrective actions to resolve the defects immediately." at bounding box center [158, 200] width 0 height 7
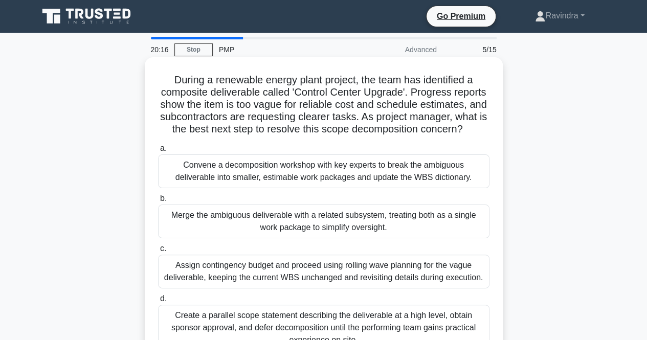
click at [411, 182] on div "Convene a decomposition workshop with key experts to break the ambiguous delive…" at bounding box center [324, 172] width 332 height 34
click at [158, 152] on input "a. Convene a decomposition workshop with key experts to break the ambiguous del…" at bounding box center [158, 148] width 0 height 7
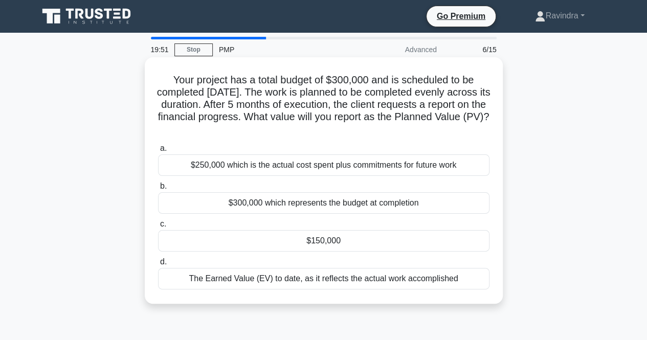
click at [404, 238] on div "$150,000" at bounding box center [324, 240] width 332 height 21
click at [158, 228] on input "c. $150,000" at bounding box center [158, 224] width 0 height 7
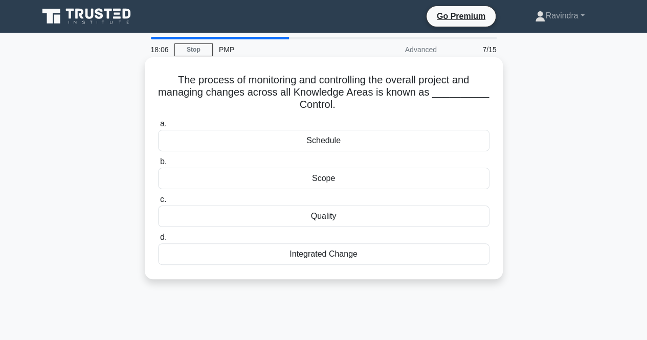
click at [405, 247] on div "Integrated Change" at bounding box center [324, 254] width 332 height 21
click at [158, 241] on input "d. Integrated Change" at bounding box center [158, 237] width 0 height 7
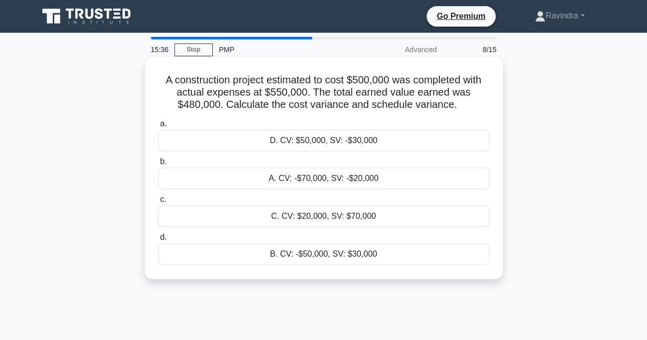
click at [322, 175] on div "A. CV: -$70,000, SV: -$20,000" at bounding box center [324, 178] width 332 height 21
click at [158, 165] on input "b. A. CV: -$70,000, SV: -$20,000" at bounding box center [158, 162] width 0 height 7
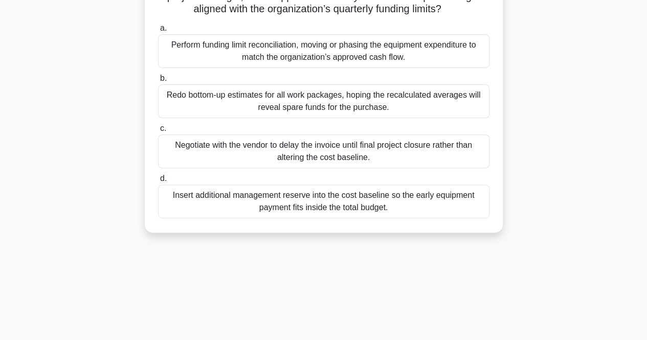
scroll to position [161, 0]
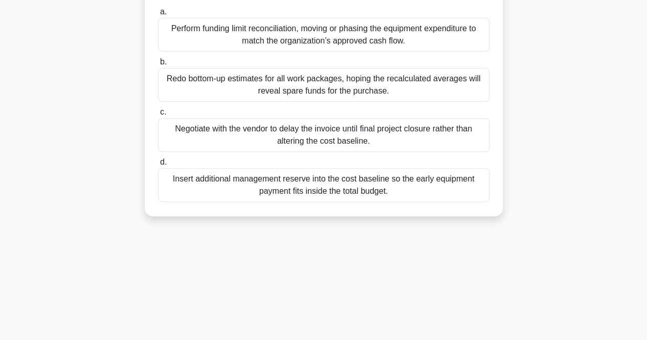
click at [275, 193] on div "Insert additional management reserve into the cost baseline so the early equipm…" at bounding box center [324, 185] width 332 height 34
click at [158, 166] on input "d. Insert additional management reserve into the cost baseline so the early equ…" at bounding box center [158, 162] width 0 height 7
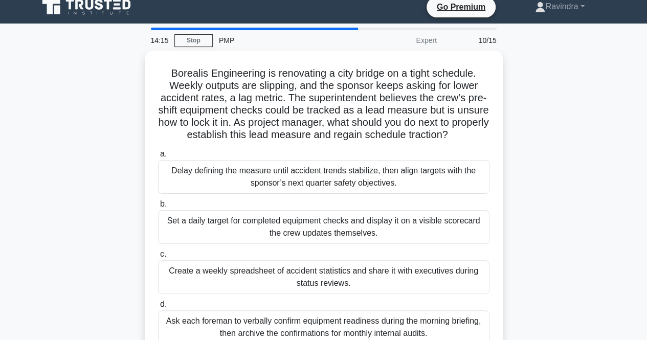
scroll to position [0, 0]
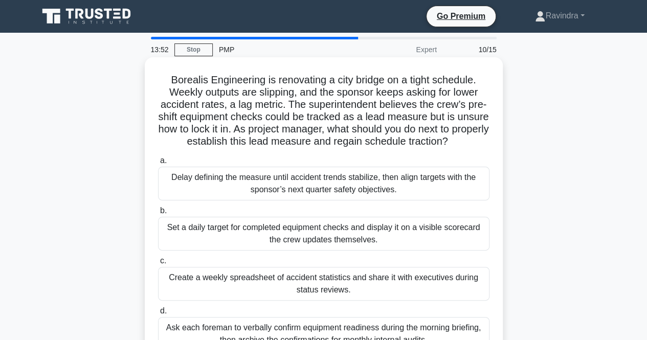
click at [228, 120] on h5 "Borealis Engineering is renovating a city bridge on a tight schedule. Weekly ou…" at bounding box center [324, 111] width 334 height 75
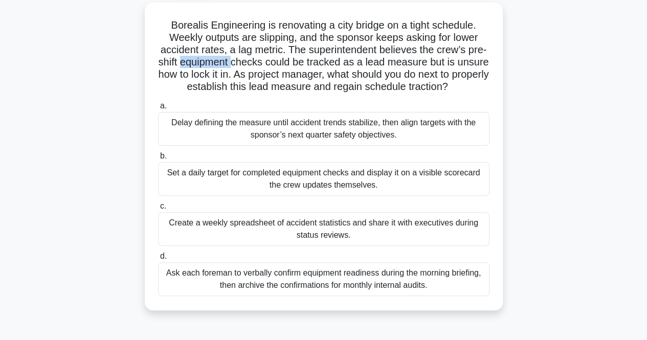
scroll to position [60, 0]
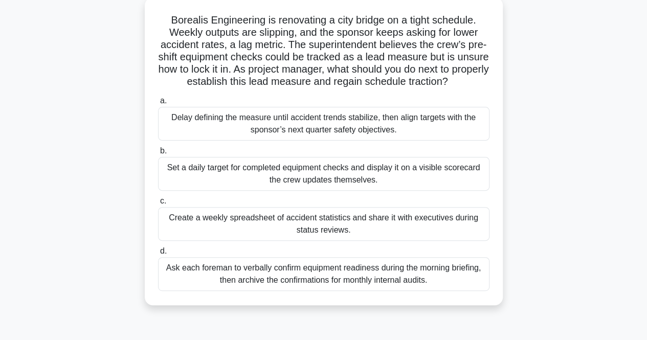
click at [385, 237] on div "Create a weekly spreadsheet of accident statistics and share it with executives…" at bounding box center [324, 224] width 332 height 34
click at [158, 205] on input "c. Create a weekly spreadsheet of accident statistics and share it with executi…" at bounding box center [158, 201] width 0 height 7
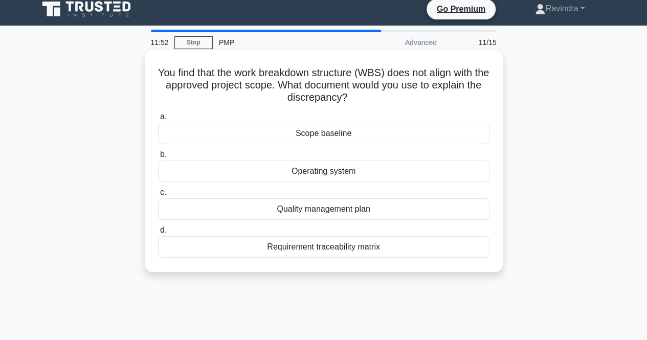
scroll to position [0, 0]
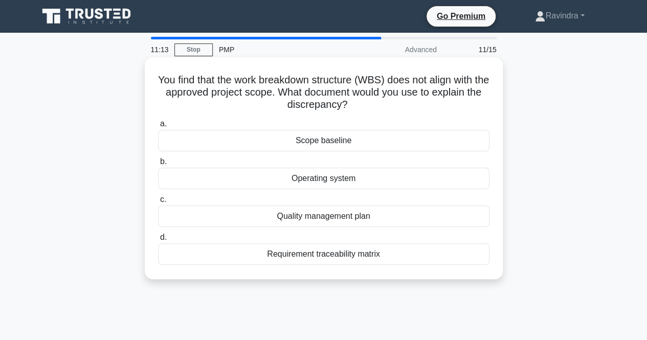
click at [414, 144] on div "Scope baseline" at bounding box center [324, 140] width 332 height 21
click at [158, 127] on input "a. Scope baseline" at bounding box center [158, 124] width 0 height 7
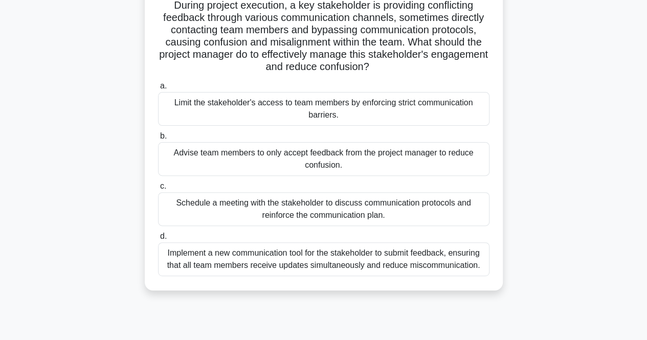
scroll to position [79, 0]
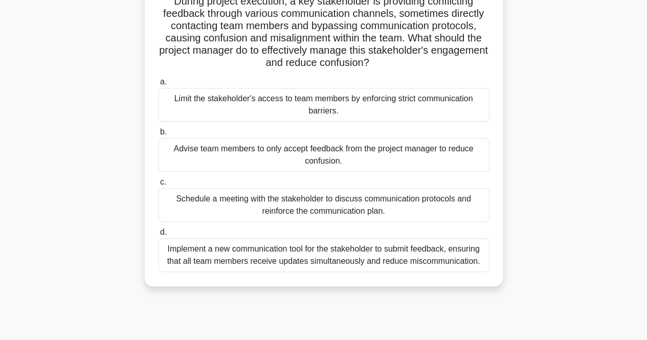
click at [393, 214] on div "Schedule a meeting with the stakeholder to discuss communication protocols and …" at bounding box center [324, 205] width 332 height 34
click at [158, 186] on input "c. Schedule a meeting with the stakeholder to discuss communication protocols a…" at bounding box center [158, 182] width 0 height 7
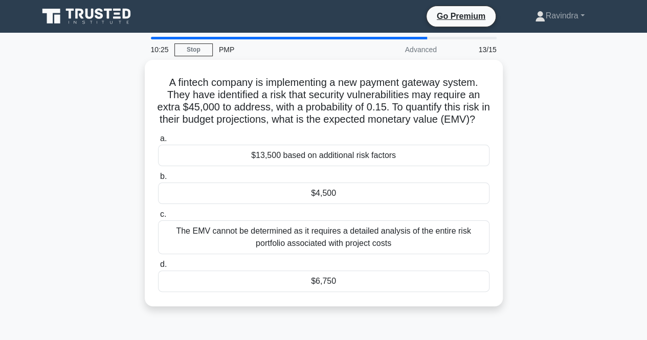
scroll to position [0, 0]
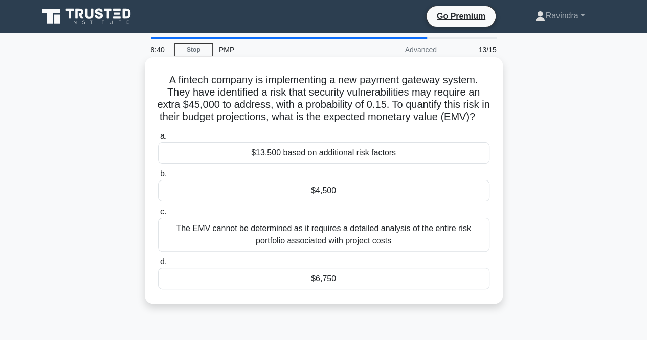
click at [395, 290] on div "$6,750" at bounding box center [324, 278] width 332 height 21
click at [158, 266] on input "d. $6,750" at bounding box center [158, 262] width 0 height 7
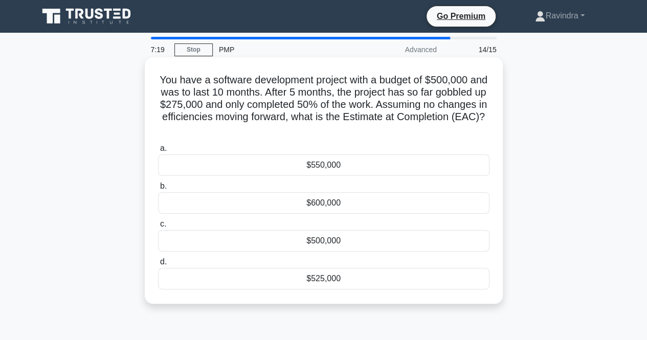
click at [361, 161] on div "$550,000" at bounding box center [324, 165] width 332 height 21
click at [158, 152] on input "a. $550,000" at bounding box center [158, 148] width 0 height 7
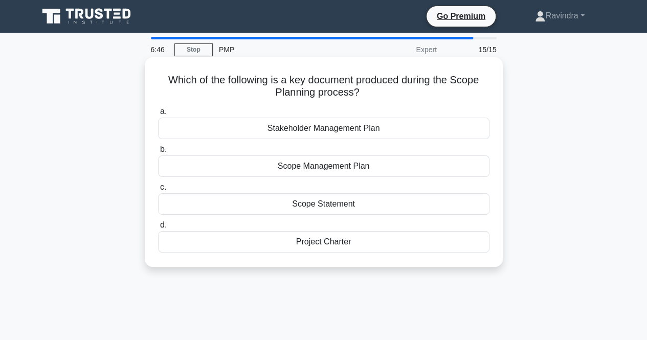
click at [357, 205] on div "Scope Statement" at bounding box center [324, 203] width 332 height 21
click at [158, 191] on input "c. Scope Statement" at bounding box center [158, 187] width 0 height 7
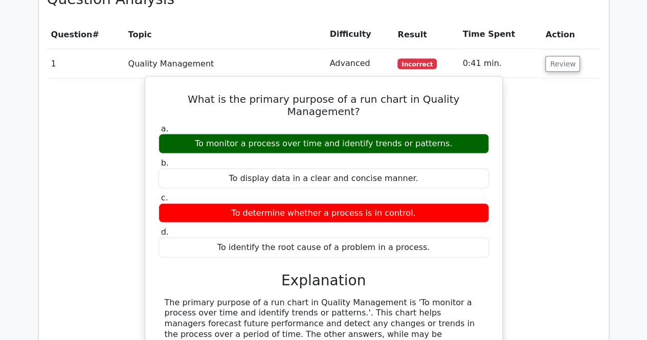
scroll to position [870, 0]
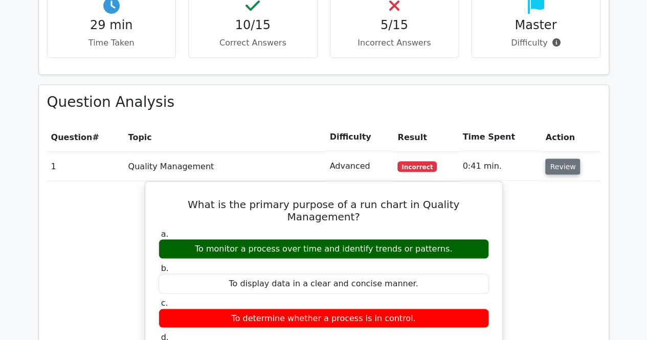
click at [559, 159] on button "Review" at bounding box center [563, 167] width 35 height 16
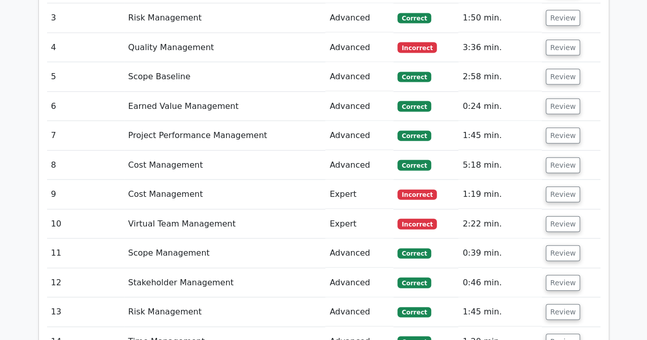
scroll to position [1177, 0]
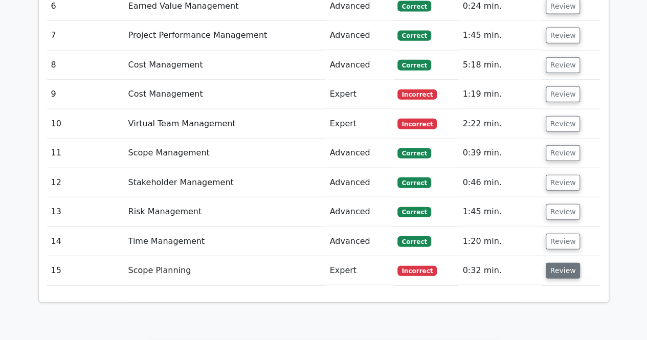
click at [557, 263] on button "Review" at bounding box center [563, 271] width 35 height 16
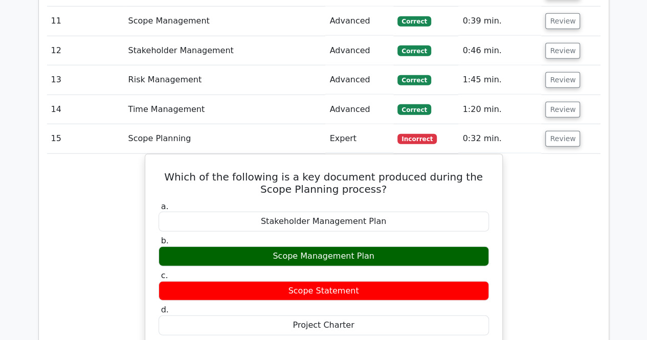
scroll to position [1279, 0]
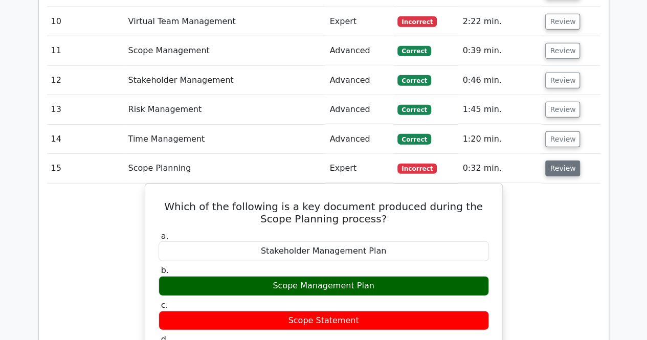
click at [566, 161] on button "Review" at bounding box center [563, 169] width 35 height 16
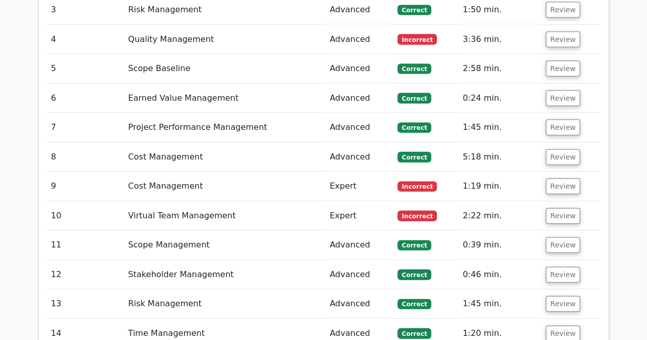
scroll to position [1075, 0]
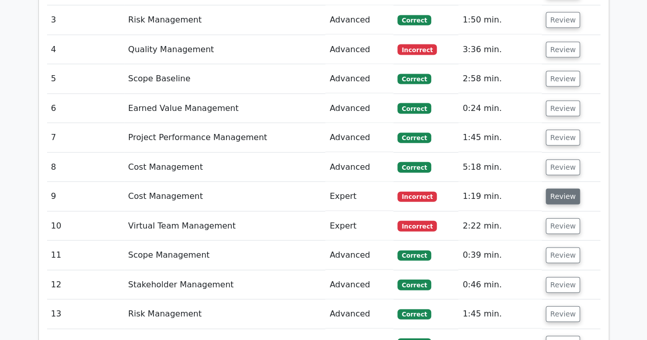
click at [566, 189] on button "Review" at bounding box center [563, 197] width 35 height 16
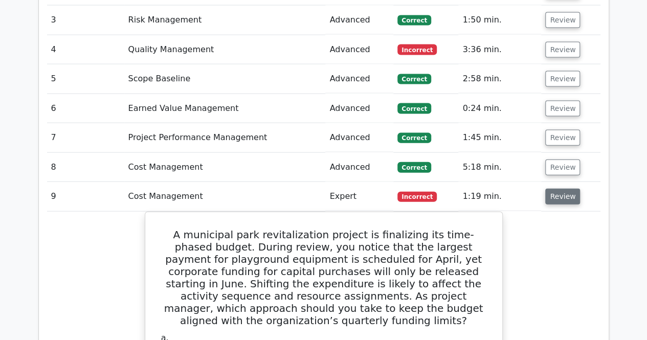
click at [566, 189] on button "Review" at bounding box center [563, 197] width 35 height 16
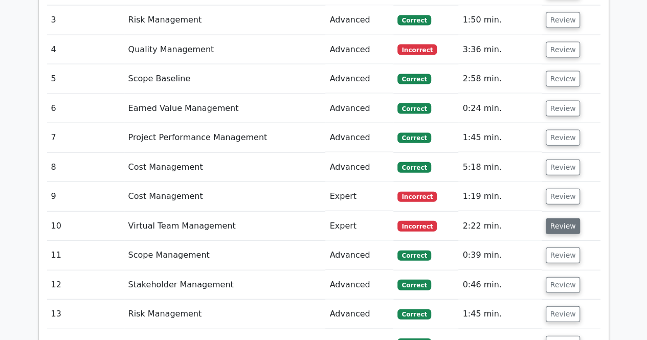
click at [558, 219] on button "Review" at bounding box center [563, 227] width 35 height 16
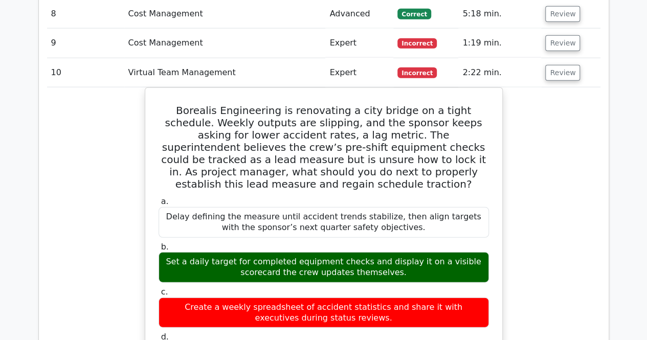
scroll to position [1177, 0]
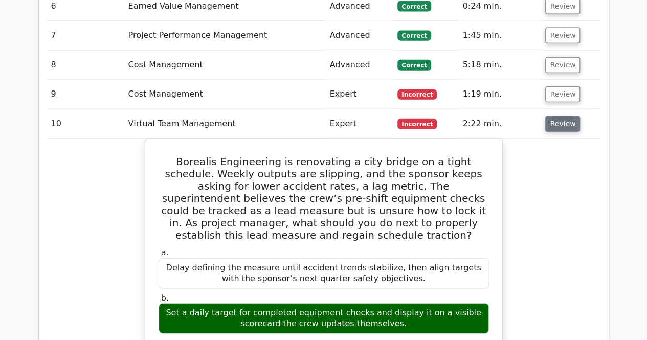
click at [552, 116] on button "Review" at bounding box center [563, 124] width 35 height 16
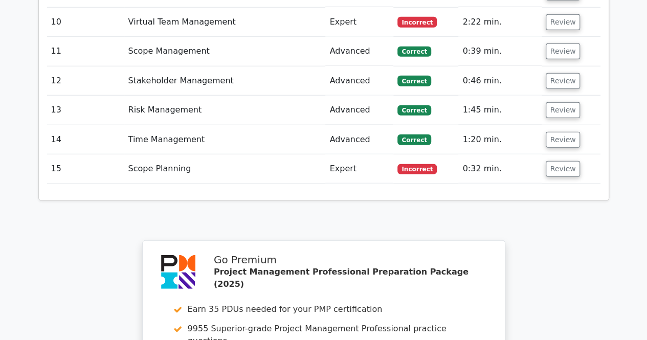
scroll to position [1279, 0]
click at [562, 161] on button "Review" at bounding box center [563, 169] width 35 height 16
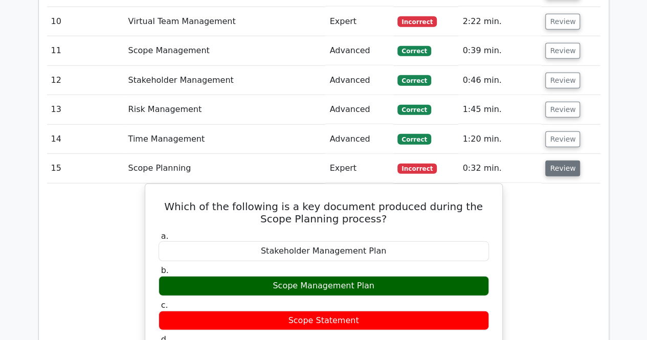
click at [563, 161] on button "Review" at bounding box center [563, 169] width 35 height 16
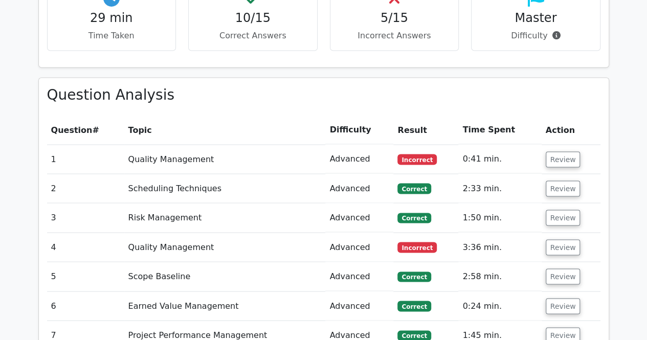
scroll to position [819, 0]
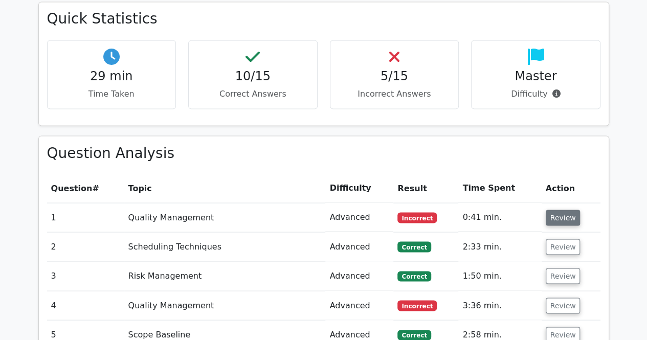
click at [559, 210] on button "Review" at bounding box center [563, 218] width 35 height 16
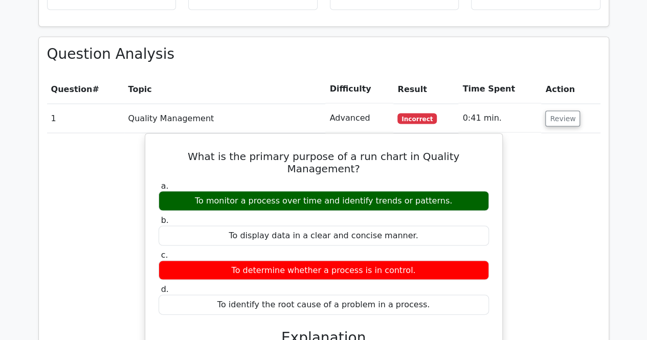
scroll to position [870, 0]
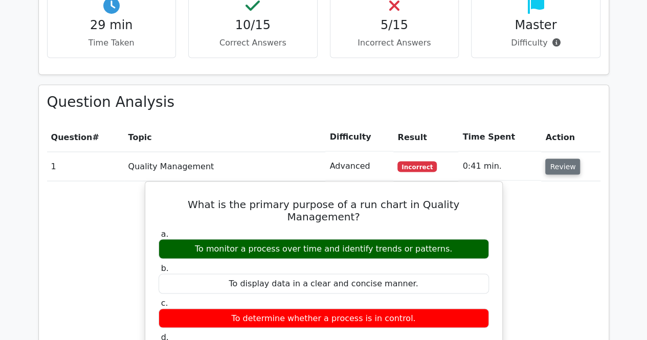
click at [567, 159] on button "Review" at bounding box center [563, 167] width 35 height 16
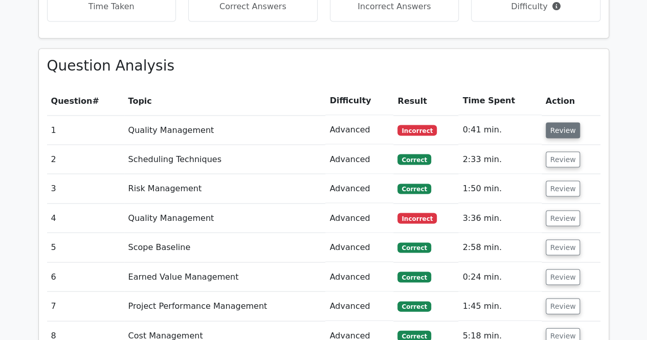
scroll to position [921, 0]
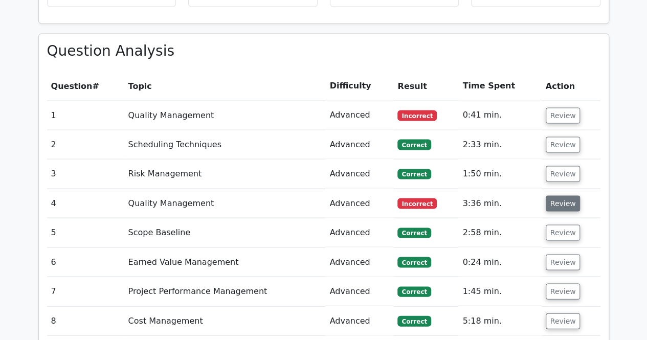
click at [563, 196] on button "Review" at bounding box center [563, 204] width 35 height 16
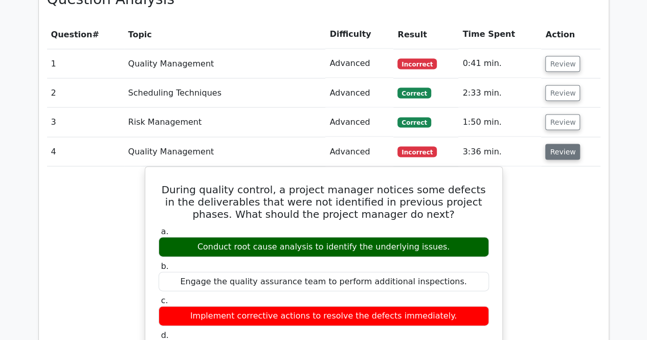
scroll to position [1024, 0]
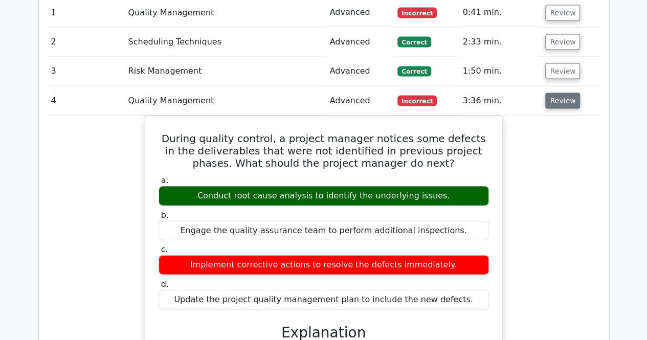
click at [560, 93] on button "Review" at bounding box center [563, 101] width 35 height 16
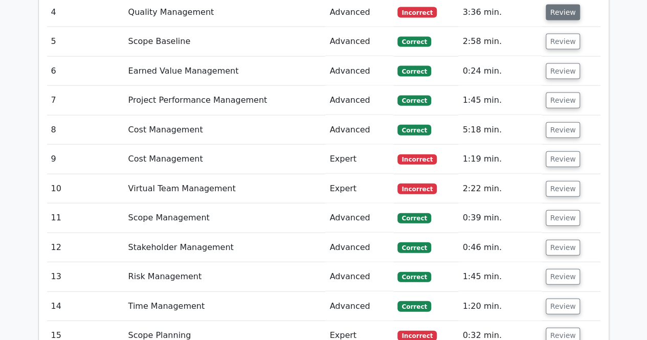
scroll to position [1126, 0]
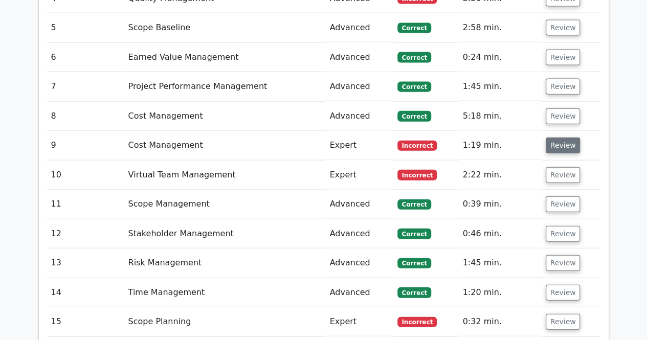
click at [547, 138] on button "Review" at bounding box center [563, 146] width 35 height 16
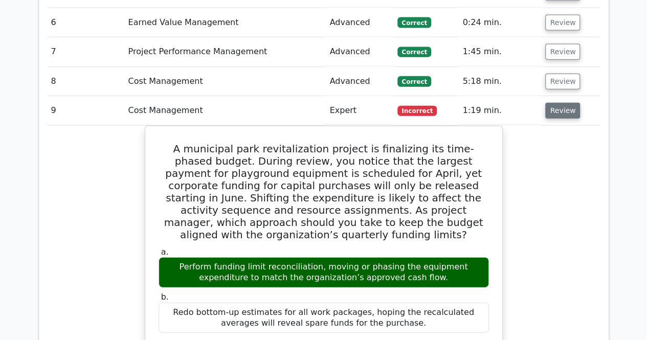
scroll to position [1177, 0]
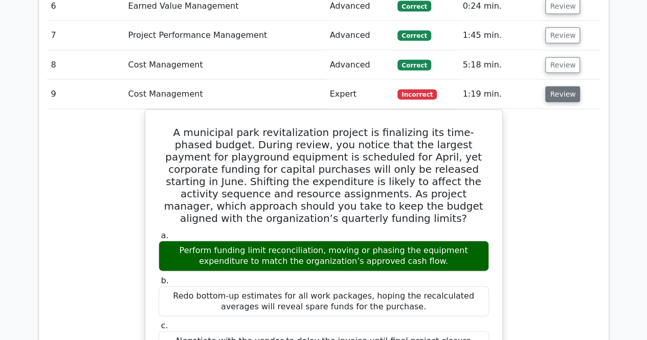
click at [559, 86] on button "Review" at bounding box center [563, 94] width 35 height 16
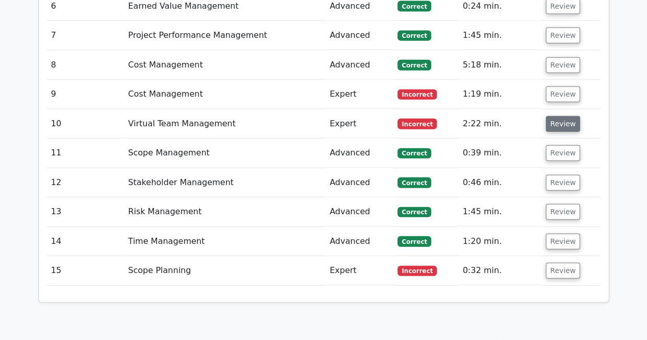
click at [561, 116] on button "Review" at bounding box center [563, 124] width 35 height 16
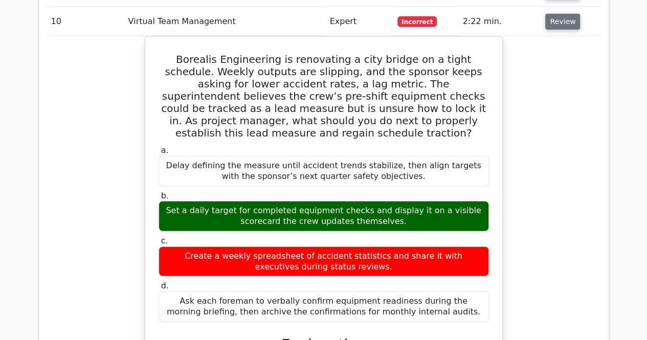
scroll to position [1228, 0]
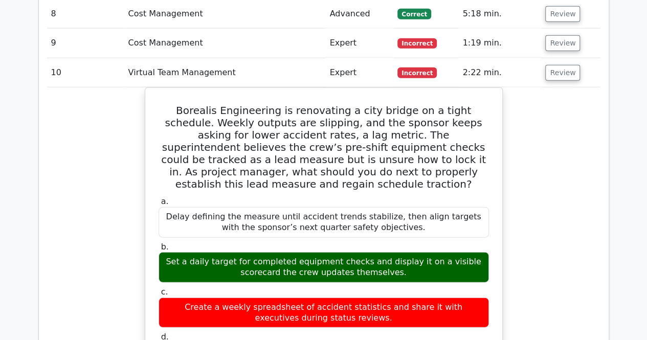
drag, startPoint x: 561, startPoint y: 81, endPoint x: 583, endPoint y: 110, distance: 36.0
click at [567, 65] on button "Review" at bounding box center [563, 73] width 35 height 16
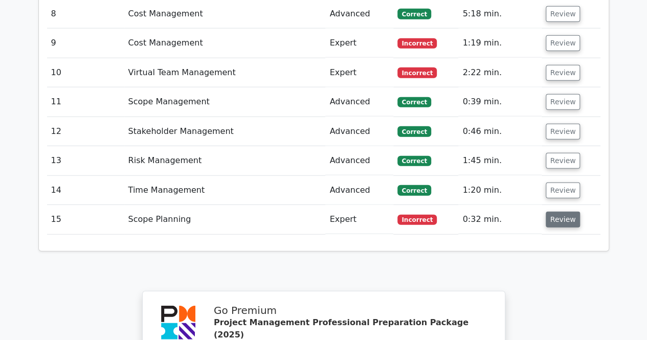
click at [549, 212] on button "Review" at bounding box center [563, 220] width 35 height 16
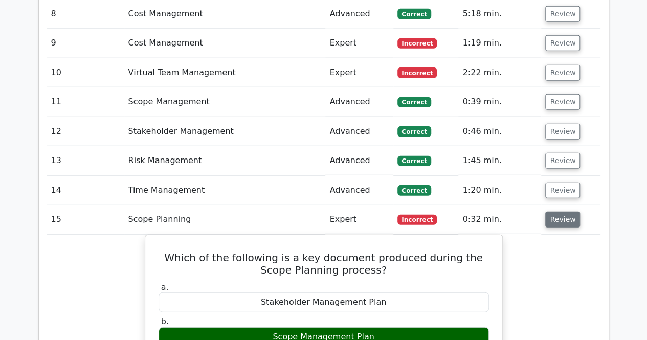
click at [549, 212] on button "Review" at bounding box center [563, 220] width 35 height 16
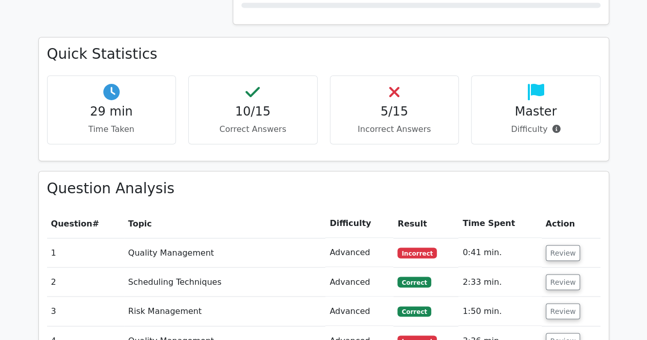
scroll to position [768, 0]
